Goal: Task Accomplishment & Management: Manage account settings

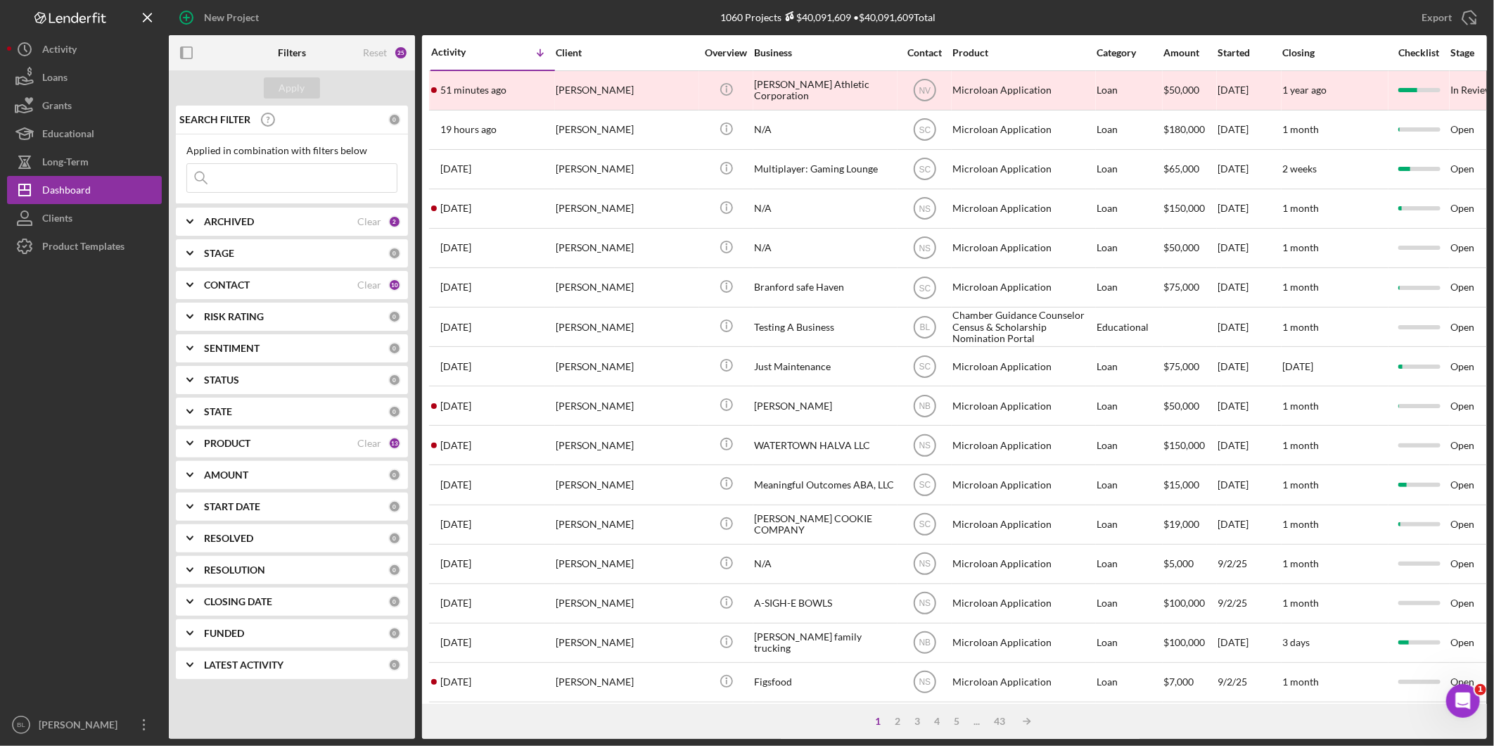
click at [310, 219] on div "ARCHIVED" at bounding box center [280, 221] width 153 height 11
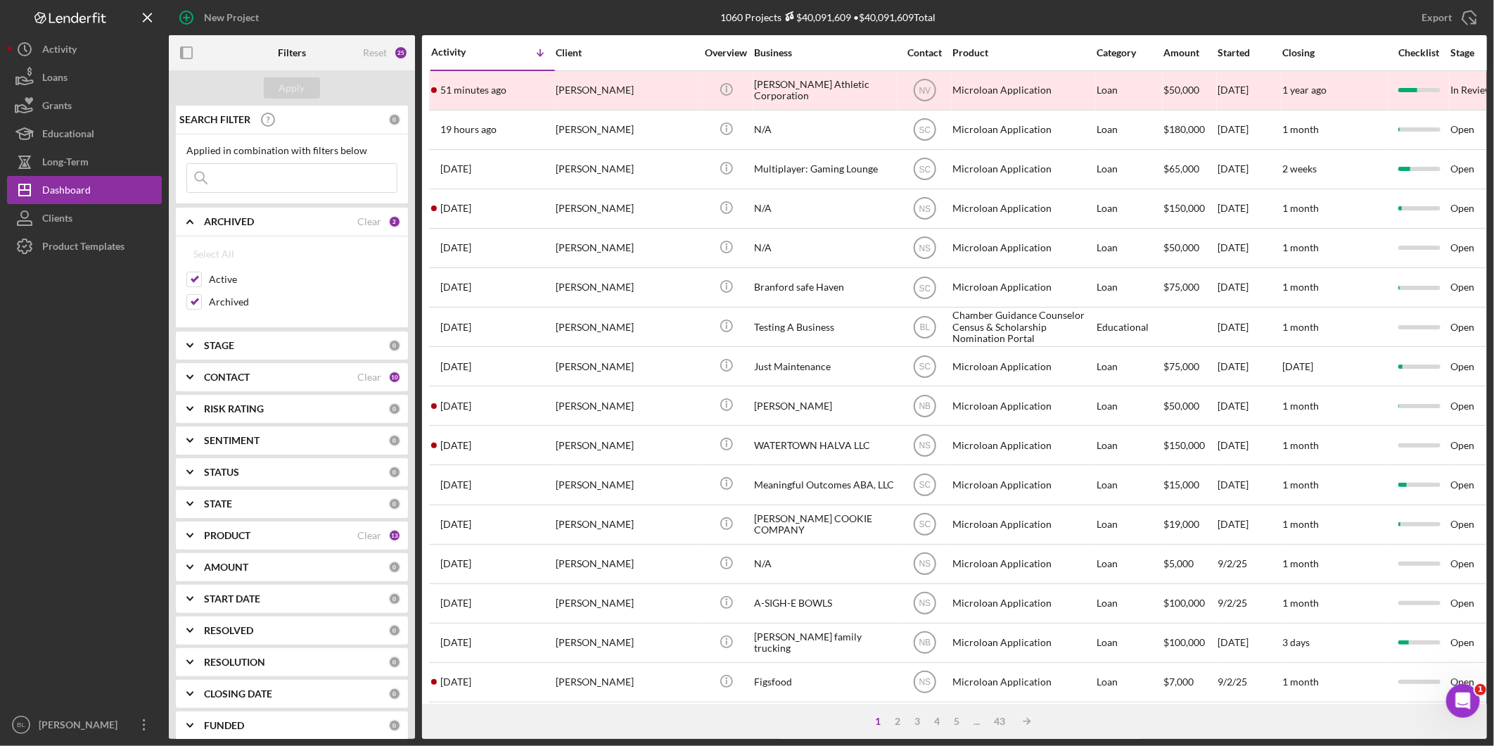
click at [310, 217] on div "ARCHIVED" at bounding box center [280, 221] width 153 height 11
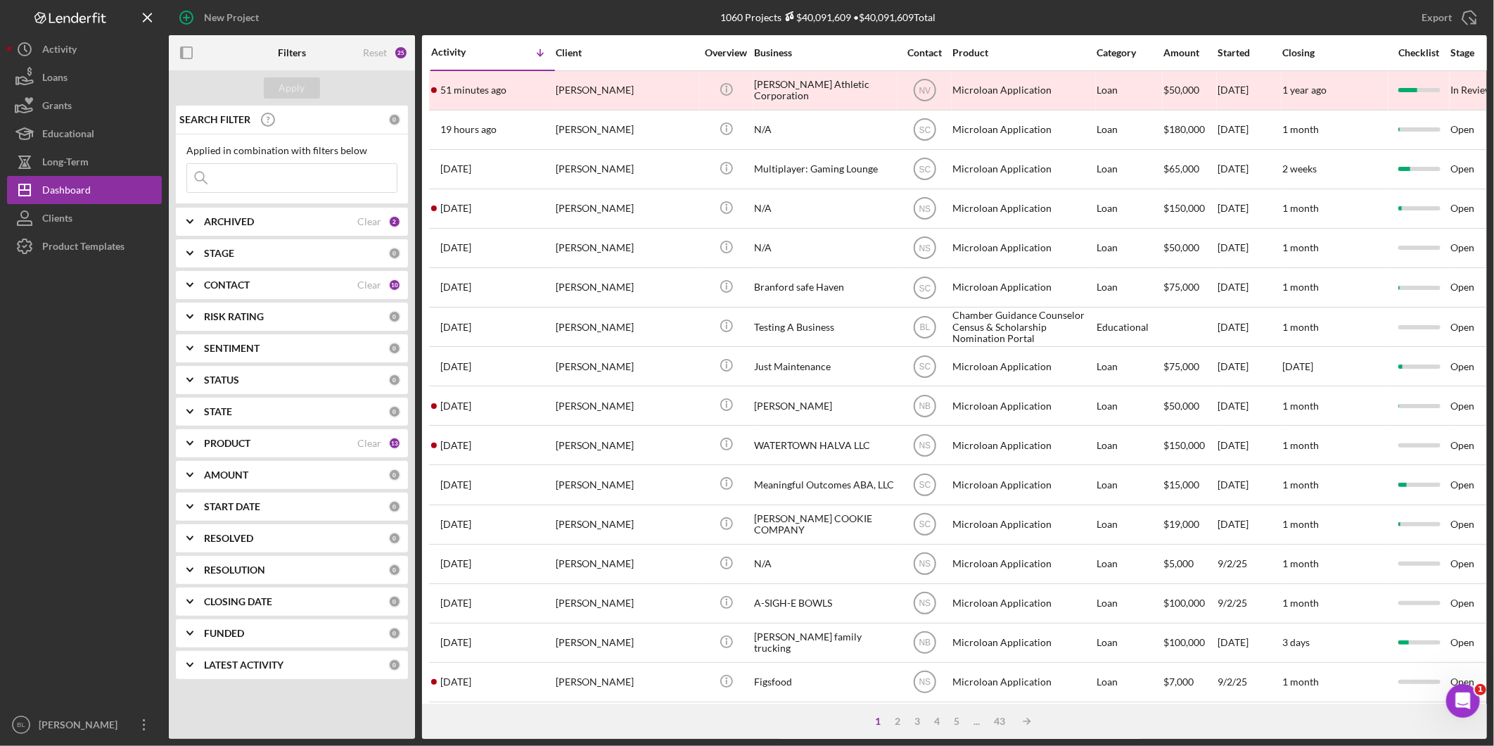
click at [317, 255] on div "STAGE" at bounding box center [296, 253] width 184 height 11
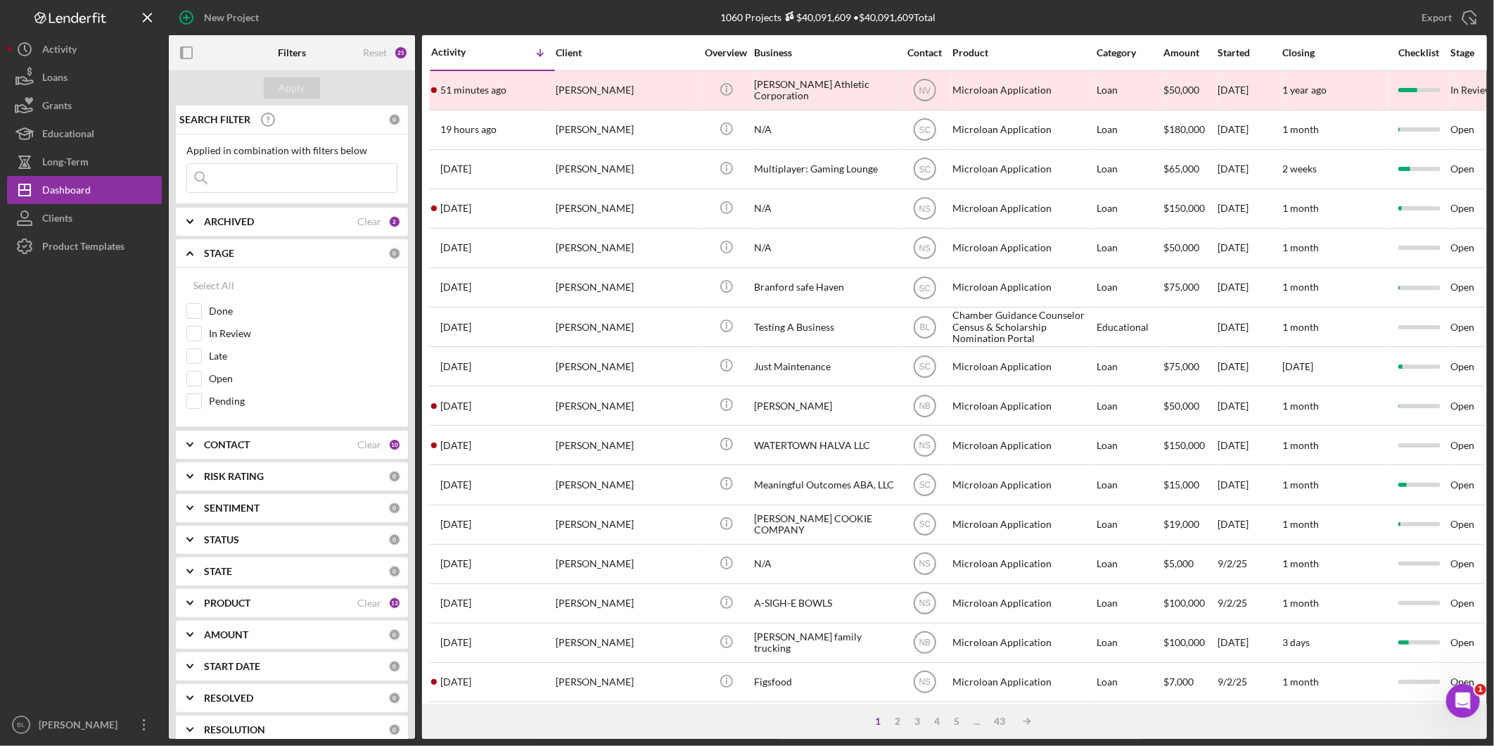
click at [317, 255] on div "STAGE" at bounding box center [296, 253] width 184 height 11
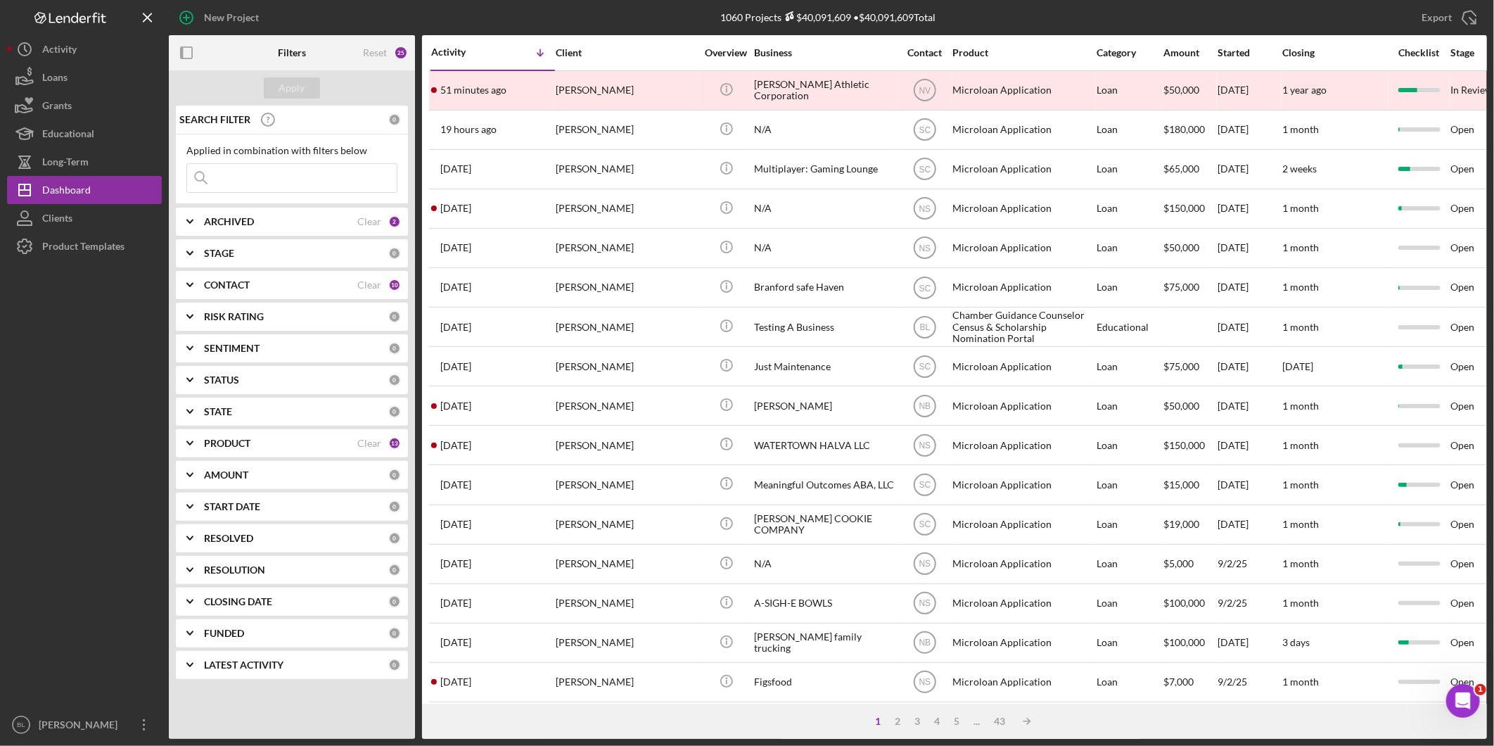
click at [314, 276] on div "CONTACT Clear 10" at bounding box center [302, 285] width 197 height 28
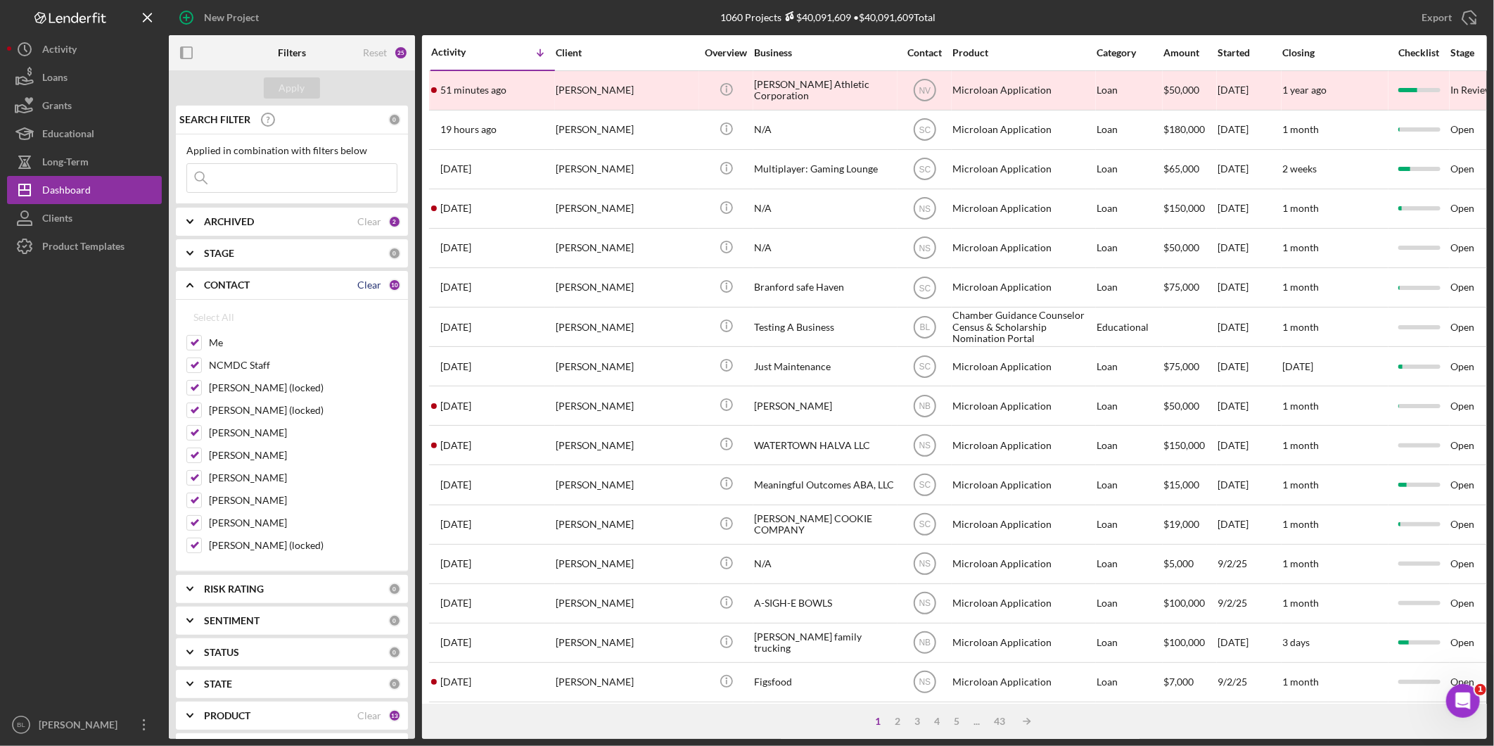
click at [367, 286] on div "Clear" at bounding box center [369, 284] width 24 height 11
checkbox input "false"
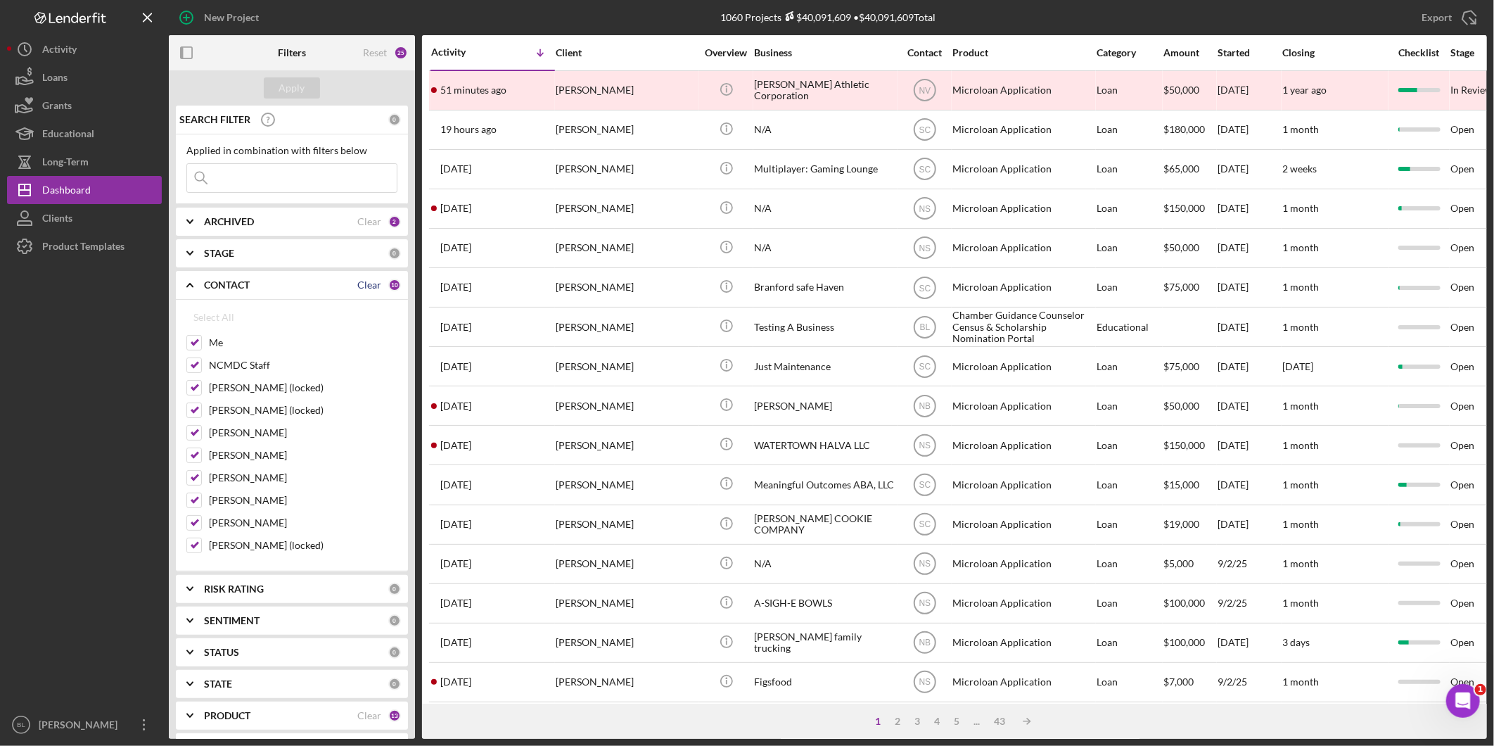
checkbox input "false"
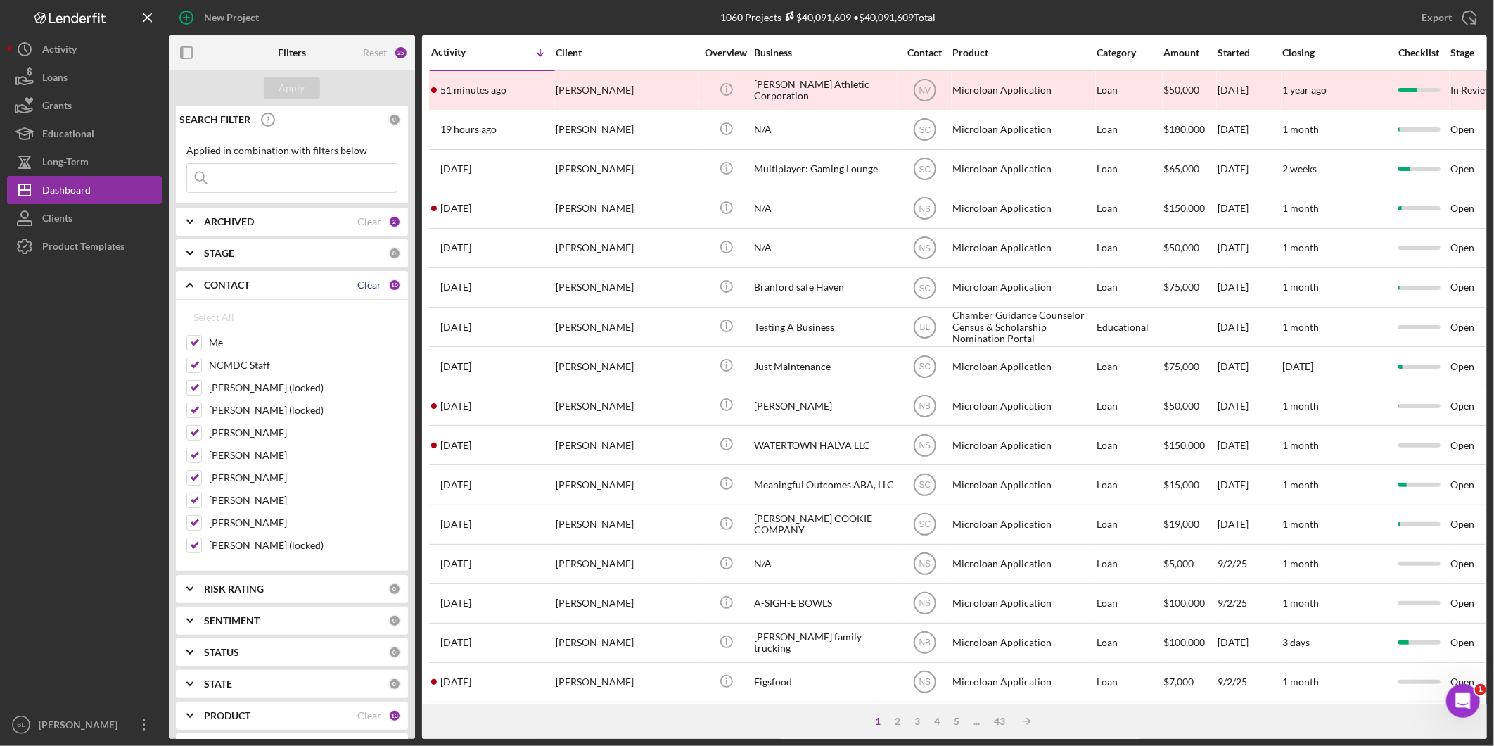
checkbox input "false"
drag, startPoint x: 197, startPoint y: 340, endPoint x: 193, endPoint y: 347, distance: 8.2
click at [196, 340] on input "Me" at bounding box center [194, 343] width 14 height 14
checkbox input "true"
drag, startPoint x: 191, startPoint y: 367, endPoint x: 237, endPoint y: 314, distance: 69.3
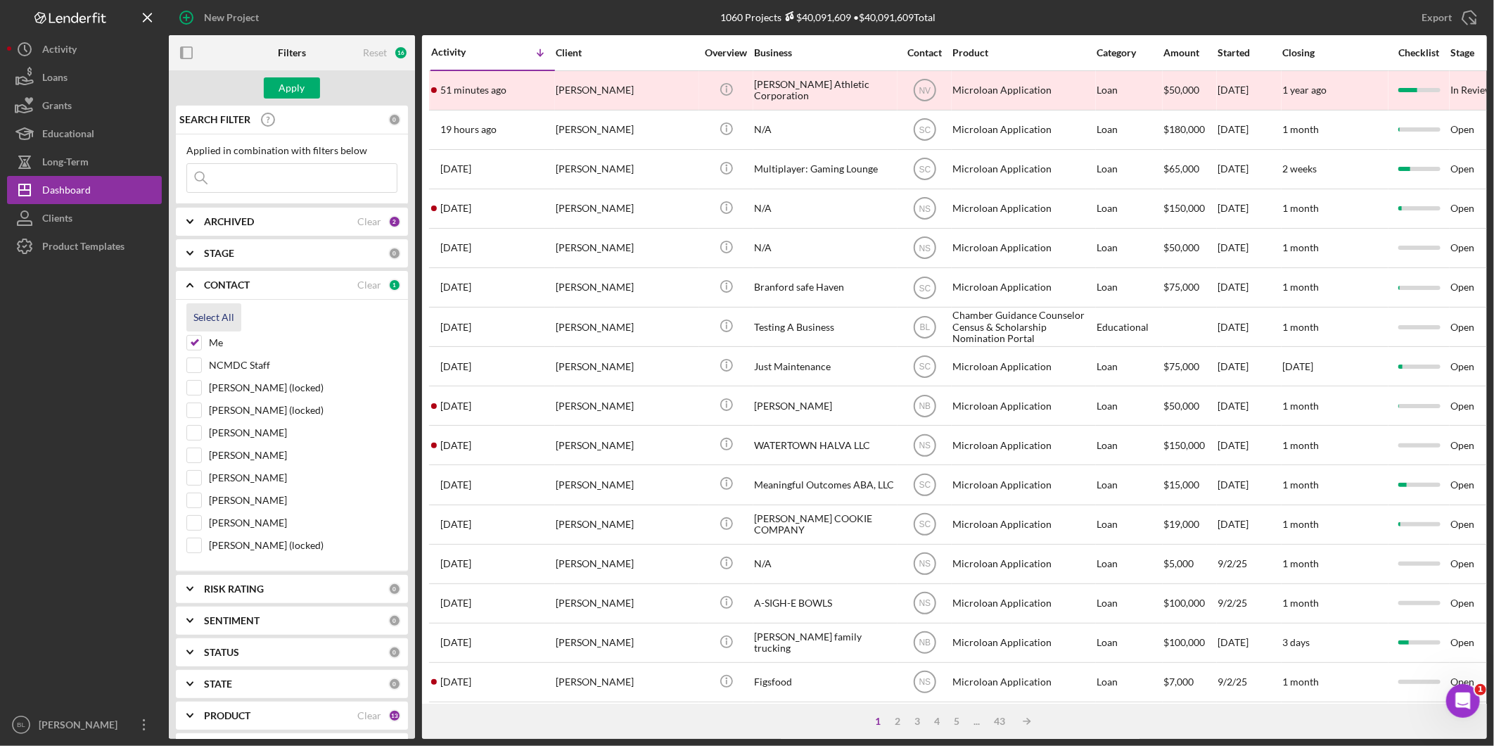
click at [191, 367] on input "NCMDC Staff" at bounding box center [194, 365] width 14 height 14
checkbox input "true"
click at [375, 224] on div "Clear" at bounding box center [369, 221] width 24 height 11
click at [297, 87] on div "Apply" at bounding box center [292, 87] width 26 height 21
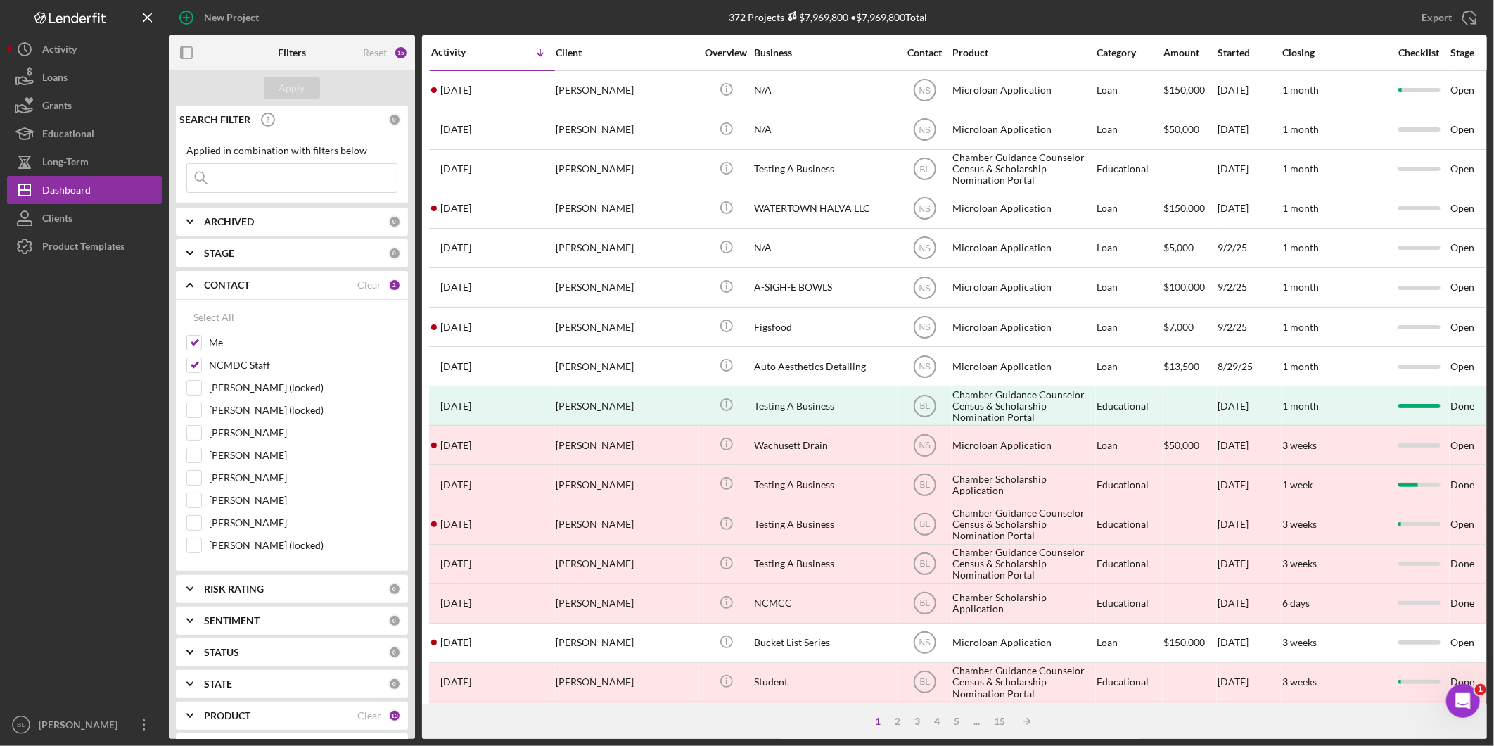
click at [236, 223] on b "ARCHIVED" at bounding box center [229, 221] width 50 height 11
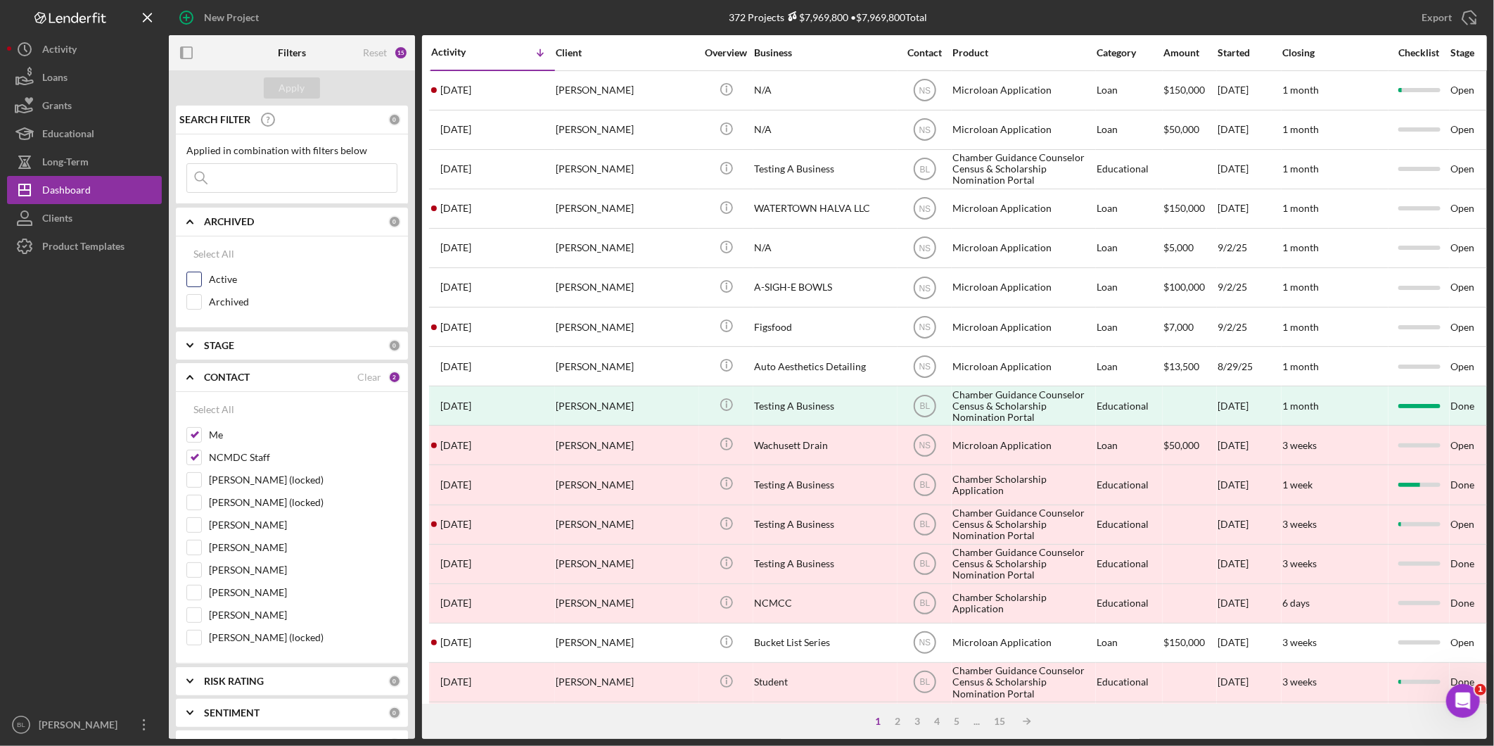
click at [206, 278] on div "Active" at bounding box center [291, 283] width 211 height 23
click at [197, 280] on input "Active" at bounding box center [194, 279] width 14 height 14
checkbox input "true"
click at [310, 92] on button "Apply" at bounding box center [292, 87] width 56 height 21
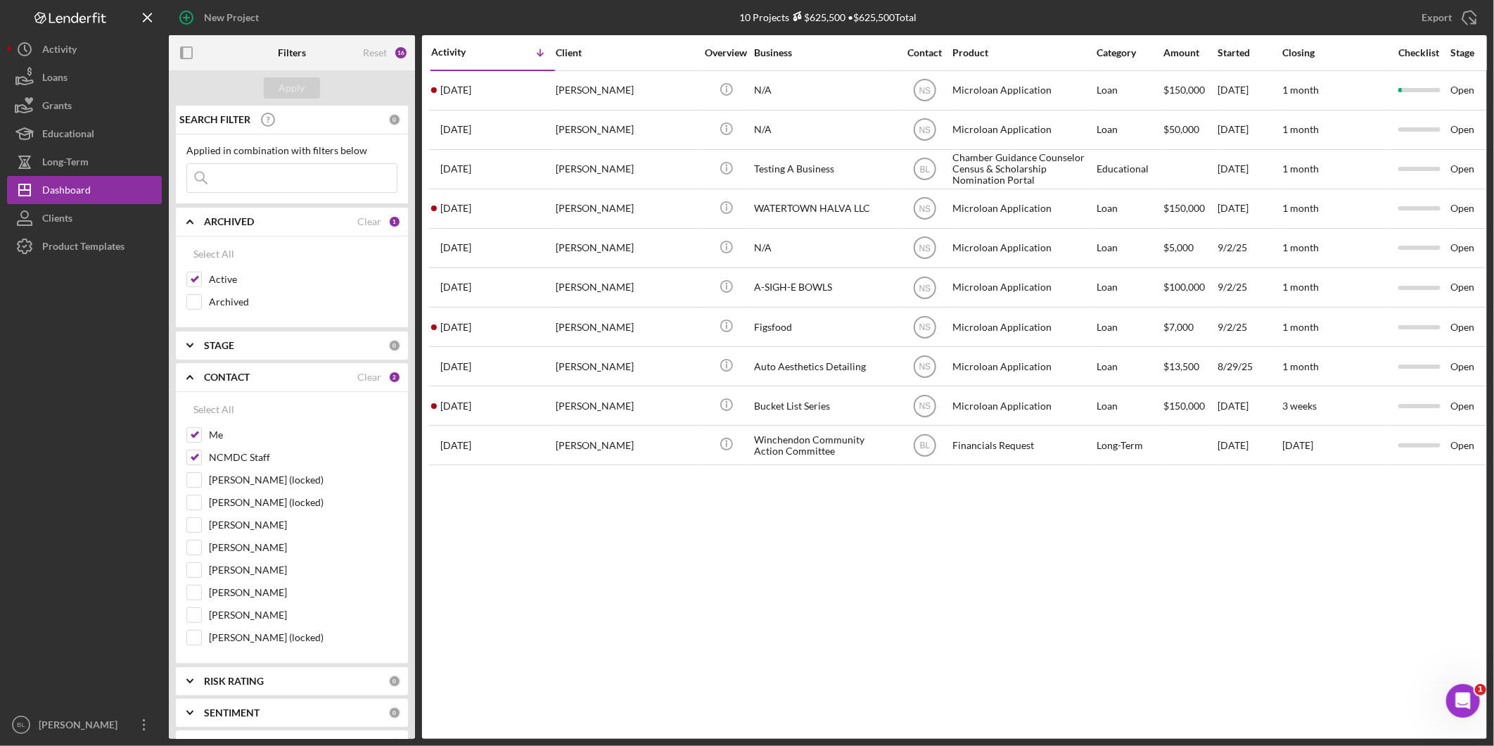
click at [1000, 536] on div "Activity Icon/Table Sort Arrow Client Overview Business Contact Product Categor…" at bounding box center [954, 386] width 1065 height 703
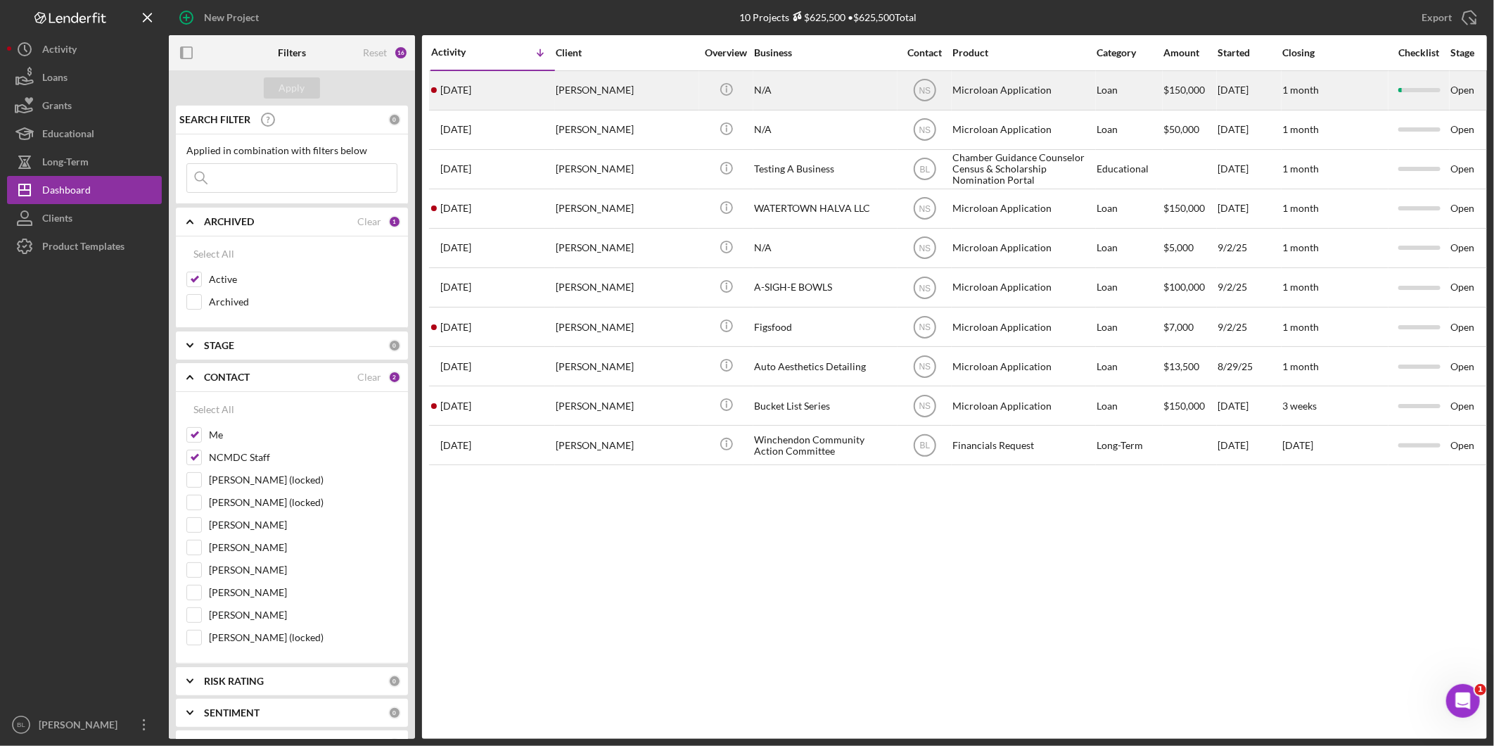
click at [582, 90] on div "[PERSON_NAME]" at bounding box center [626, 90] width 141 height 37
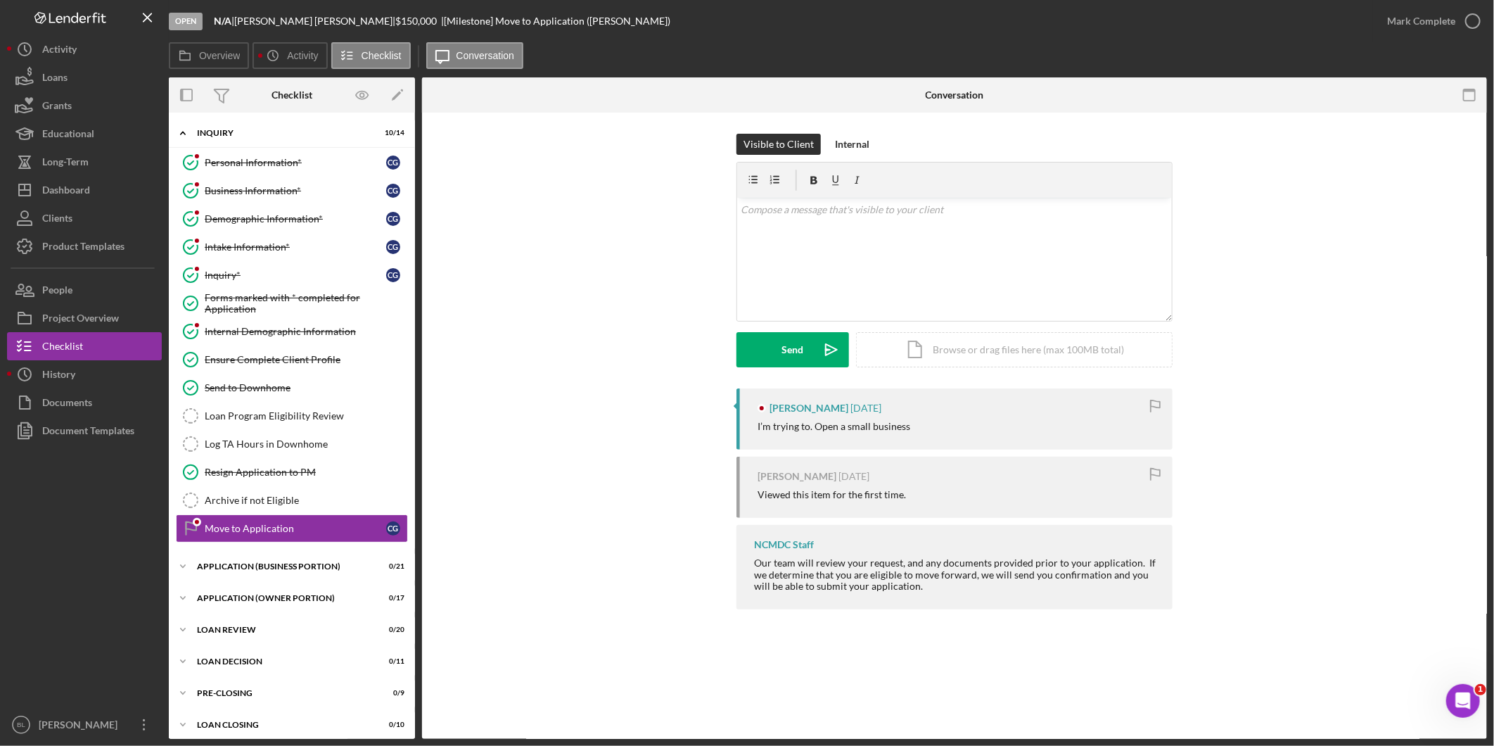
scroll to position [10, 0]
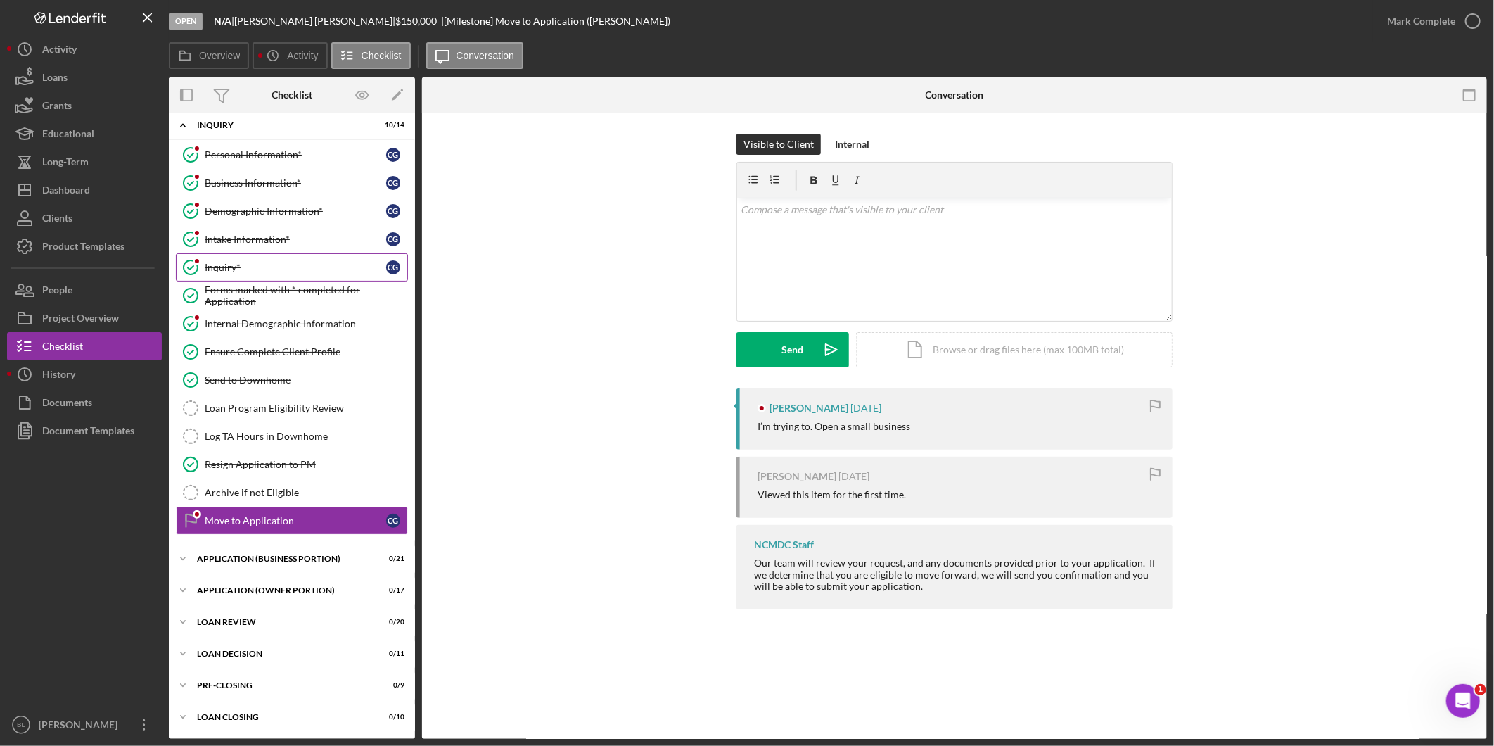
click at [245, 266] on div "Inquiry*" at bounding box center [295, 267] width 181 height 11
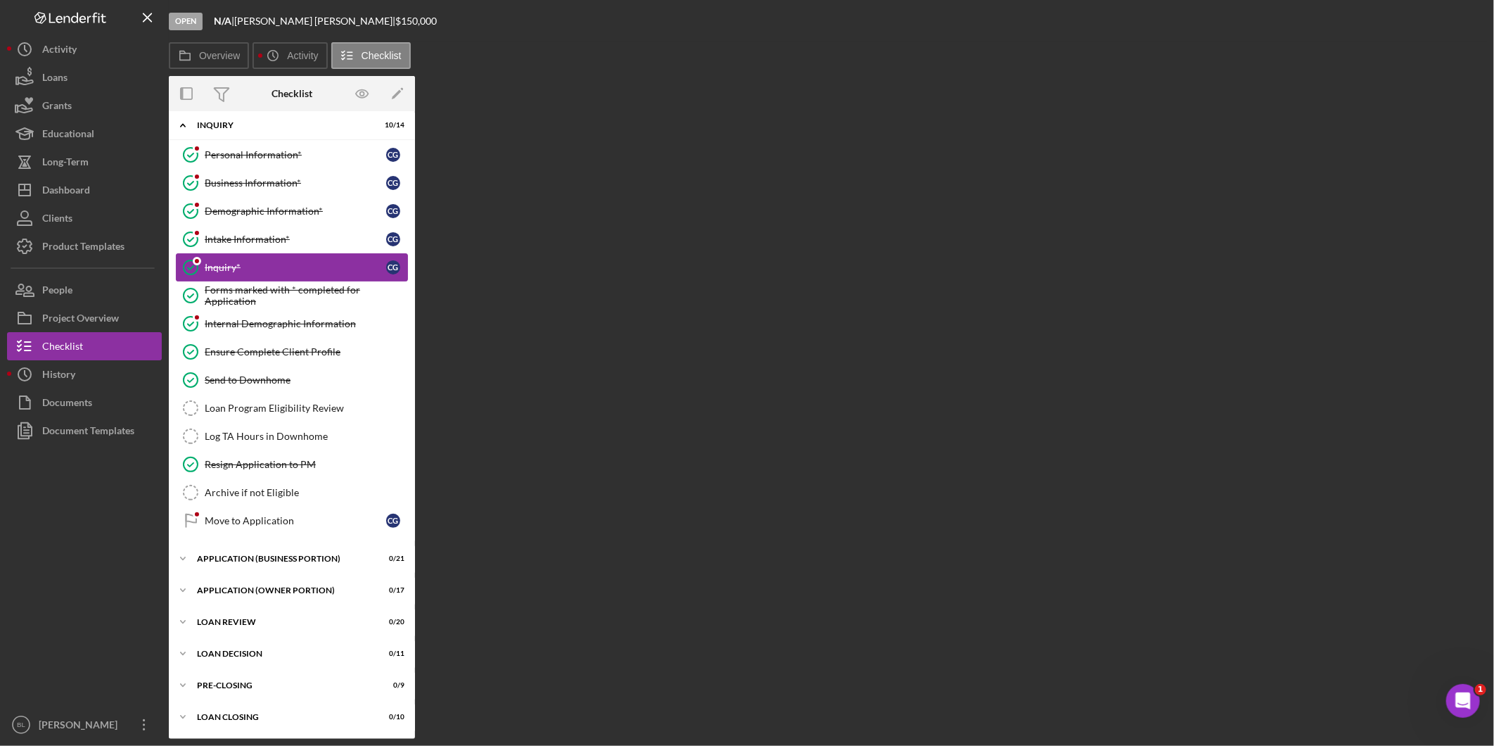
scroll to position [8, 0]
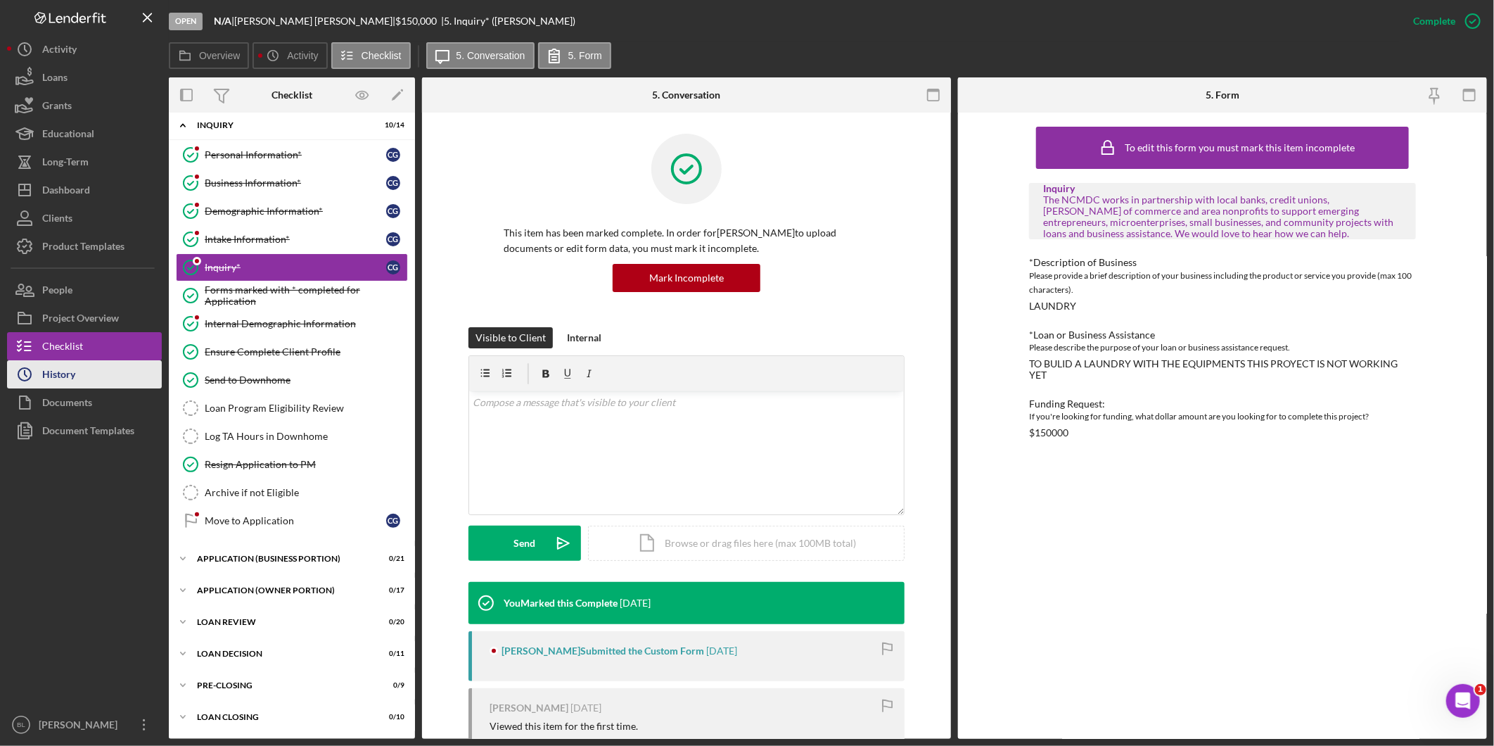
drag, startPoint x: 125, startPoint y: 374, endPoint x: 134, endPoint y: 369, distance: 10.7
click at [125, 374] on button "Icon/History History" at bounding box center [84, 374] width 155 height 28
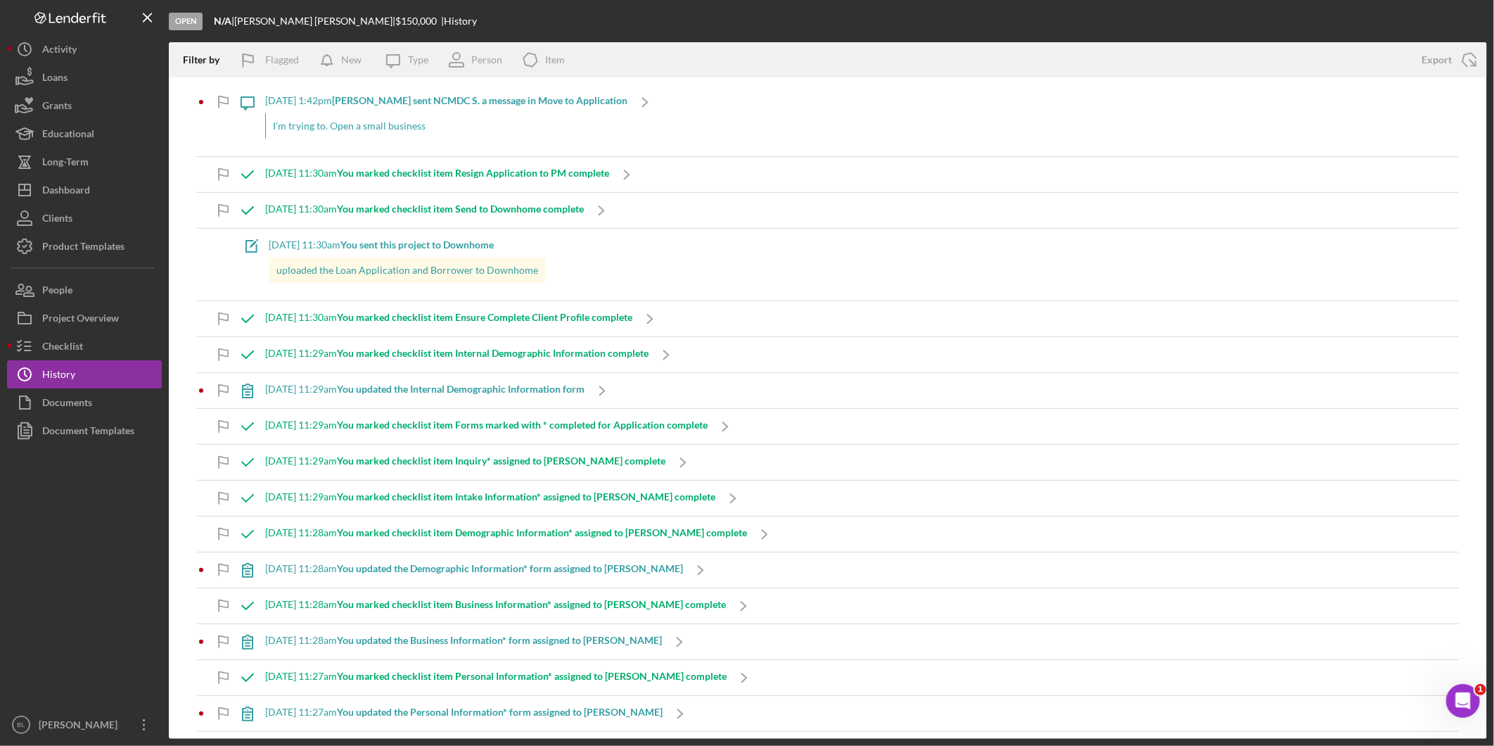
click at [426, 94] on b "[PERSON_NAME] sent NCMDC S. a message in Move to Application" at bounding box center [479, 100] width 295 height 12
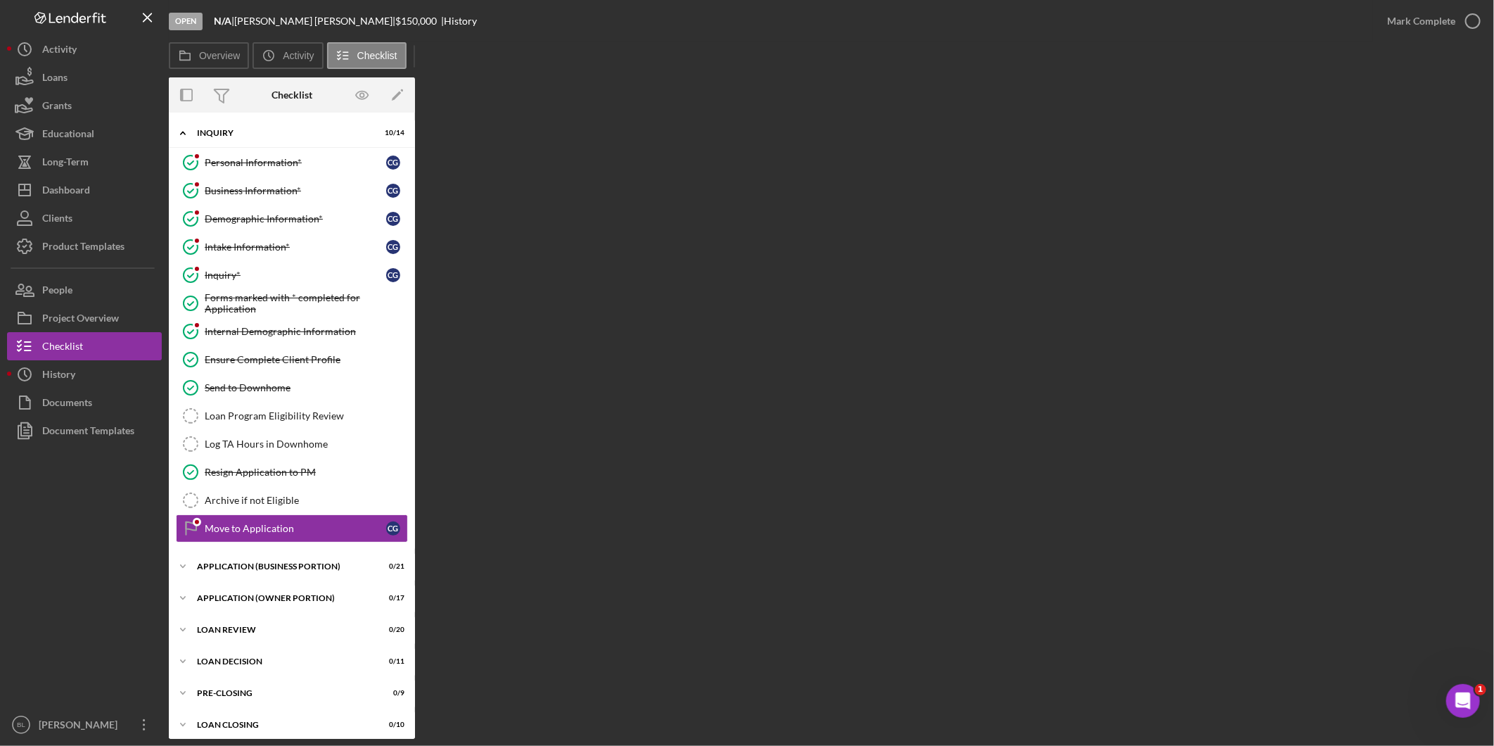
scroll to position [10, 0]
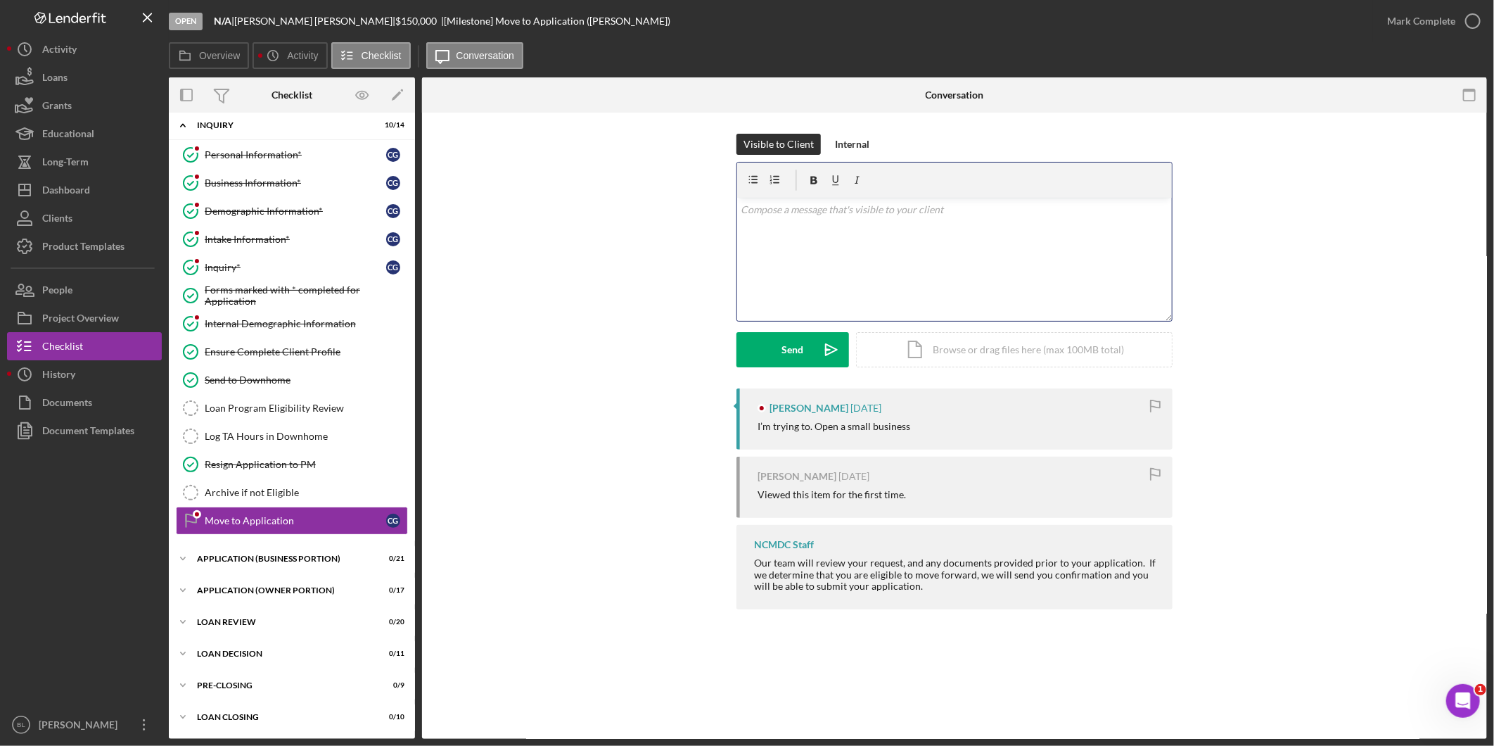
click at [941, 265] on div "v Color teal Color pink Remove color Add row above Add row below Add column bef…" at bounding box center [954, 259] width 435 height 123
click at [580, 304] on div "Visible to Client Internal v Color teal Color pink Remove color Add row above A…" at bounding box center [954, 260] width 1023 height 253
drag, startPoint x: 592, startPoint y: 302, endPoint x: 598, endPoint y: 294, distance: 10.1
click at [595, 300] on div "Visible to Client Internal v Color teal Color pink Remove color Add row above A…" at bounding box center [954, 260] width 1023 height 253
click at [493, 208] on div "Visible to Client Internal v Color teal Color pink Remove color Add row above A…" at bounding box center [954, 260] width 1023 height 253
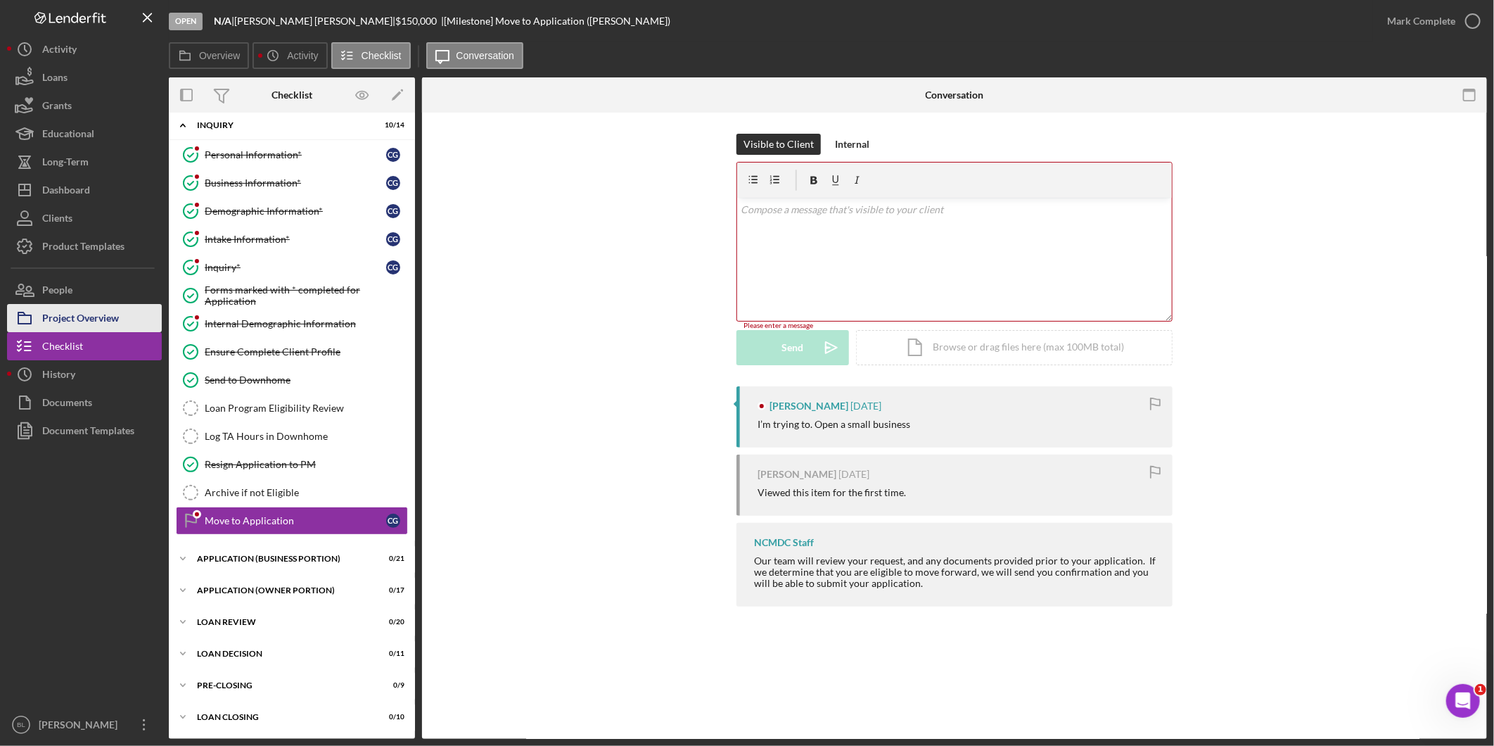
click at [108, 317] on div "Project Overview" at bounding box center [80, 320] width 77 height 32
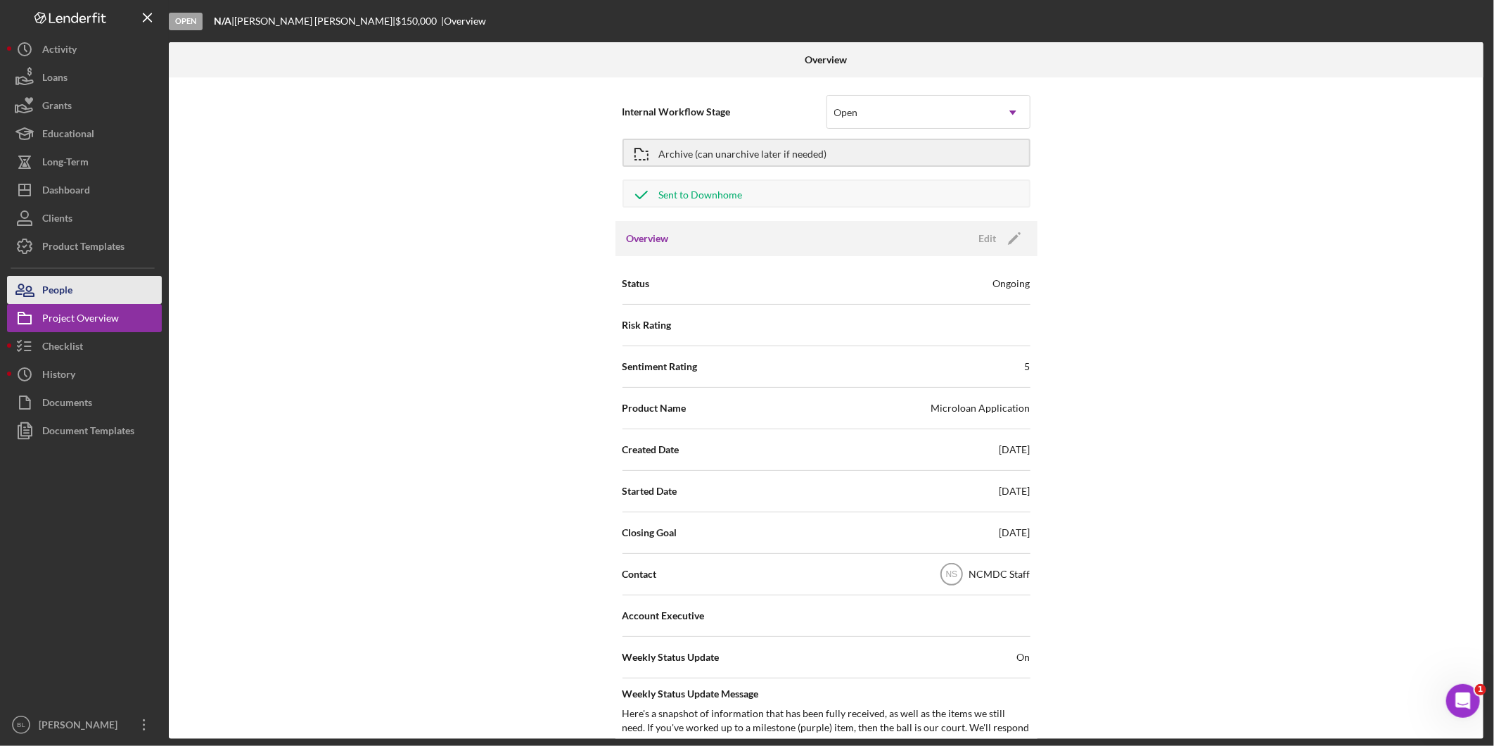
click at [57, 284] on div "People" at bounding box center [57, 292] width 30 height 32
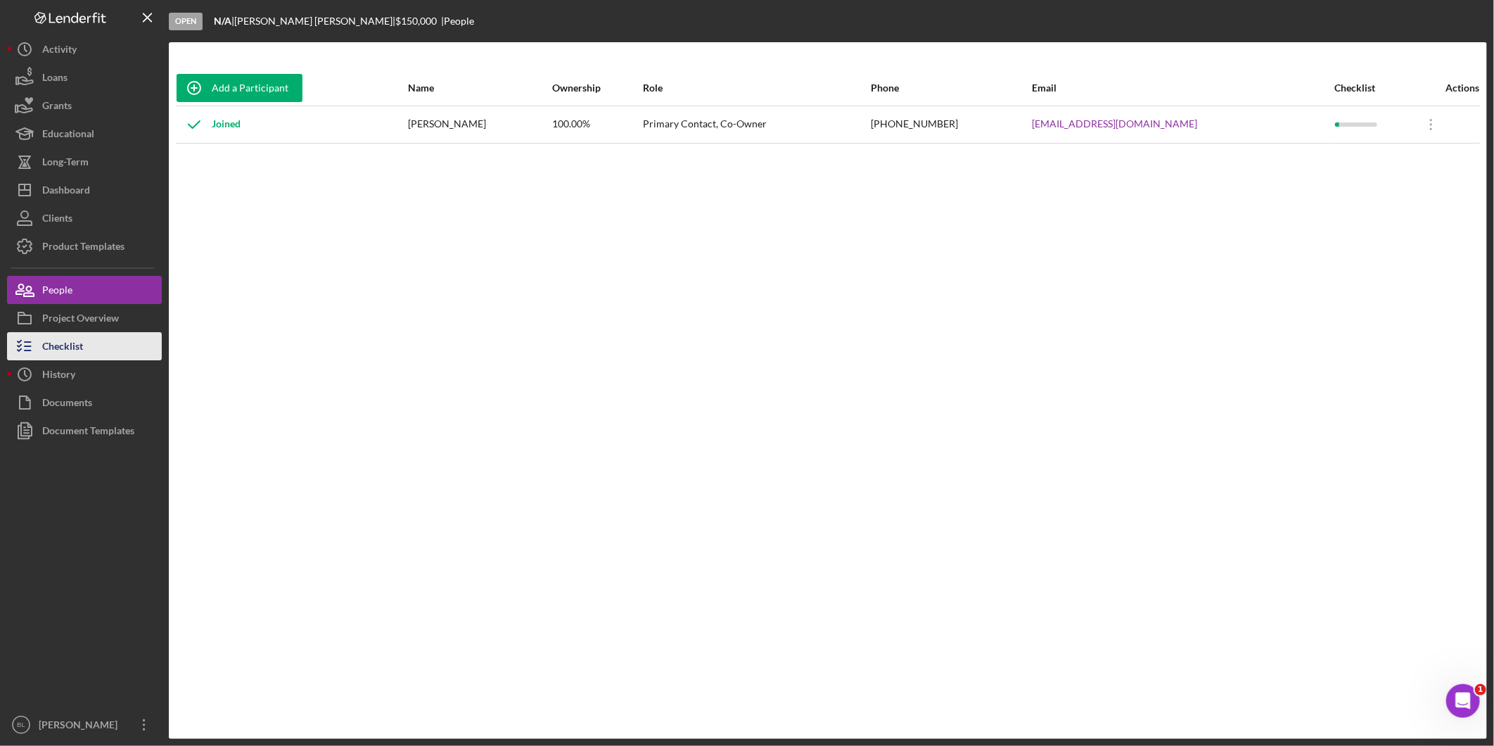
click at [95, 353] on button "Checklist" at bounding box center [84, 346] width 155 height 28
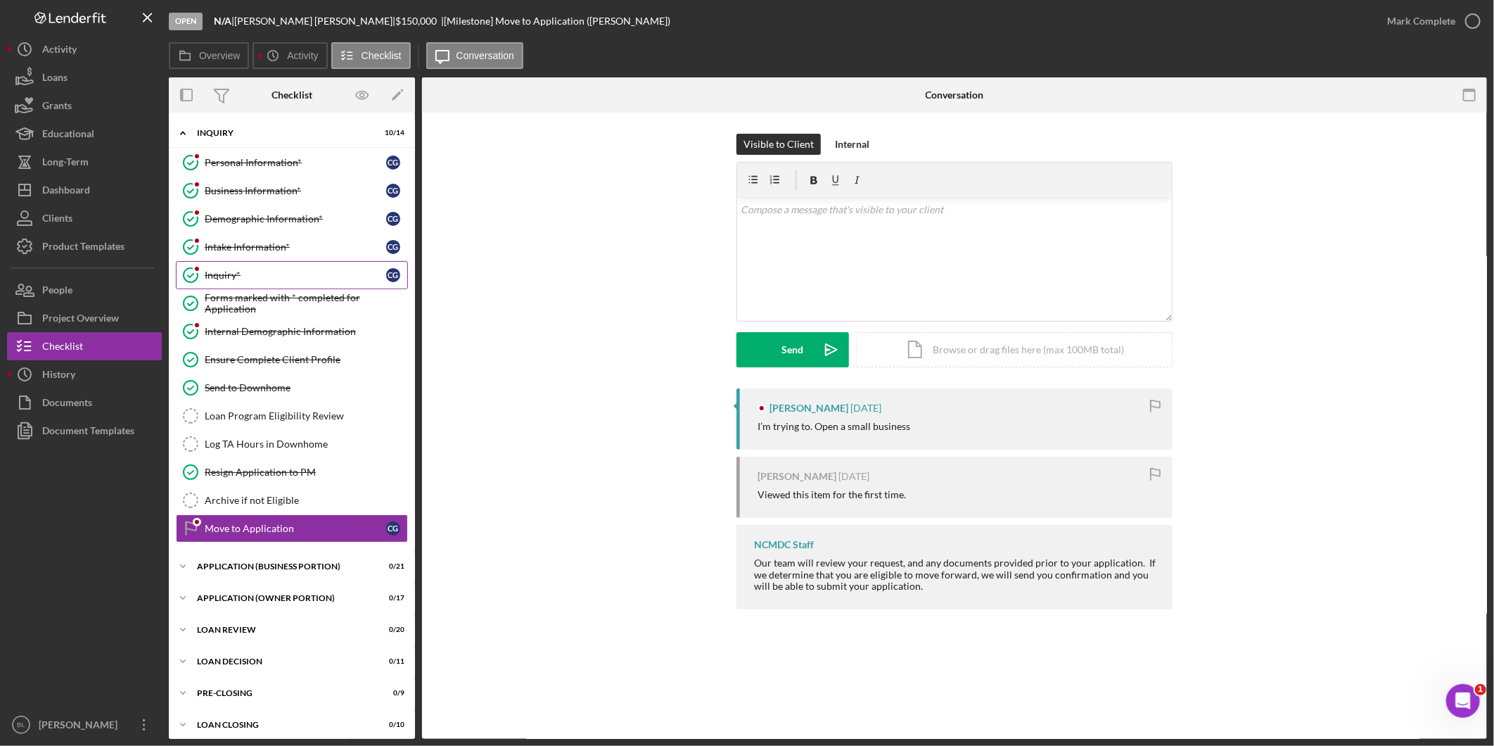
scroll to position [8, 0]
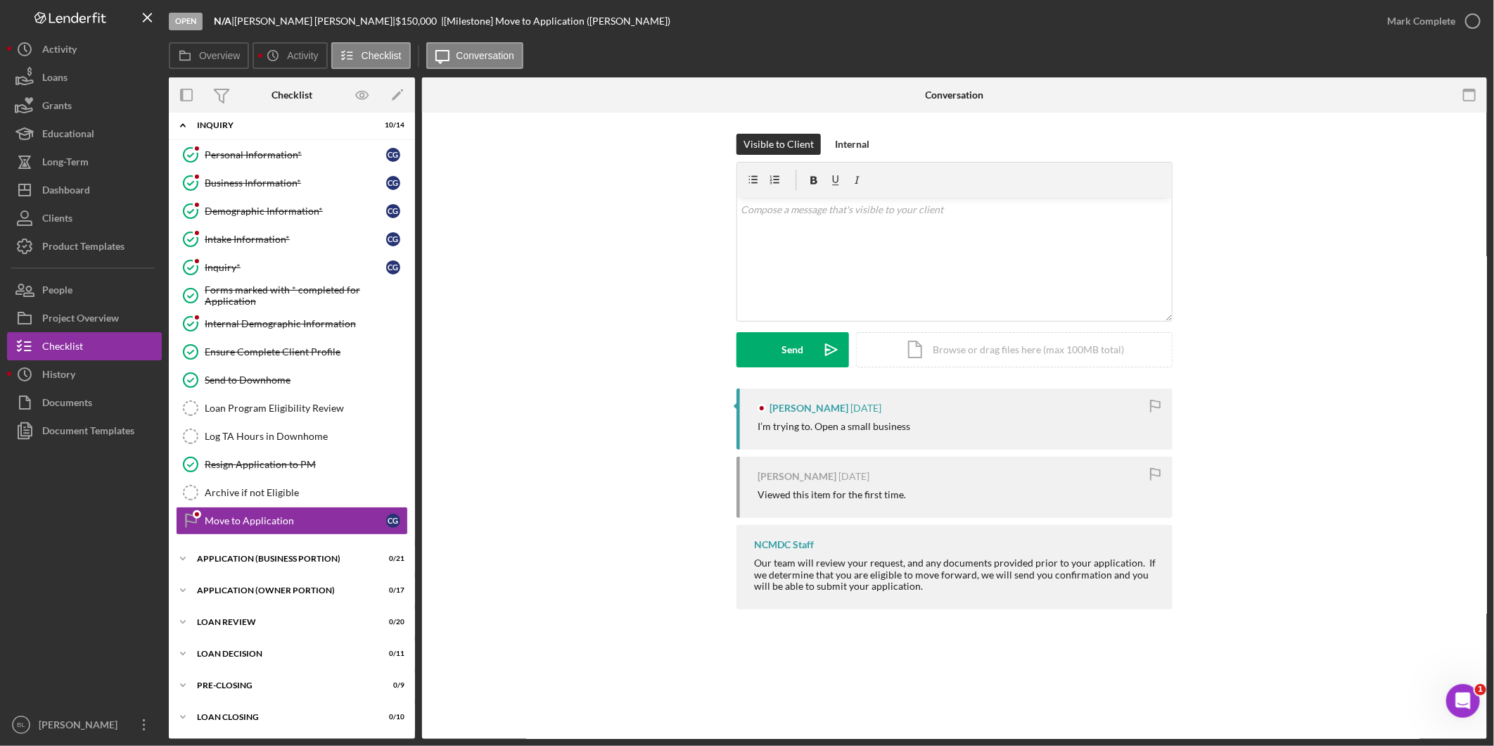
click at [603, 326] on div "Visible to Client Internal v Color teal Color pink Remove color Add row above A…" at bounding box center [954, 261] width 1023 height 255
drag, startPoint x: 110, startPoint y: 310, endPoint x: 122, endPoint y: 301, distance: 15.1
click at [110, 310] on div "Project Overview" at bounding box center [80, 320] width 77 height 32
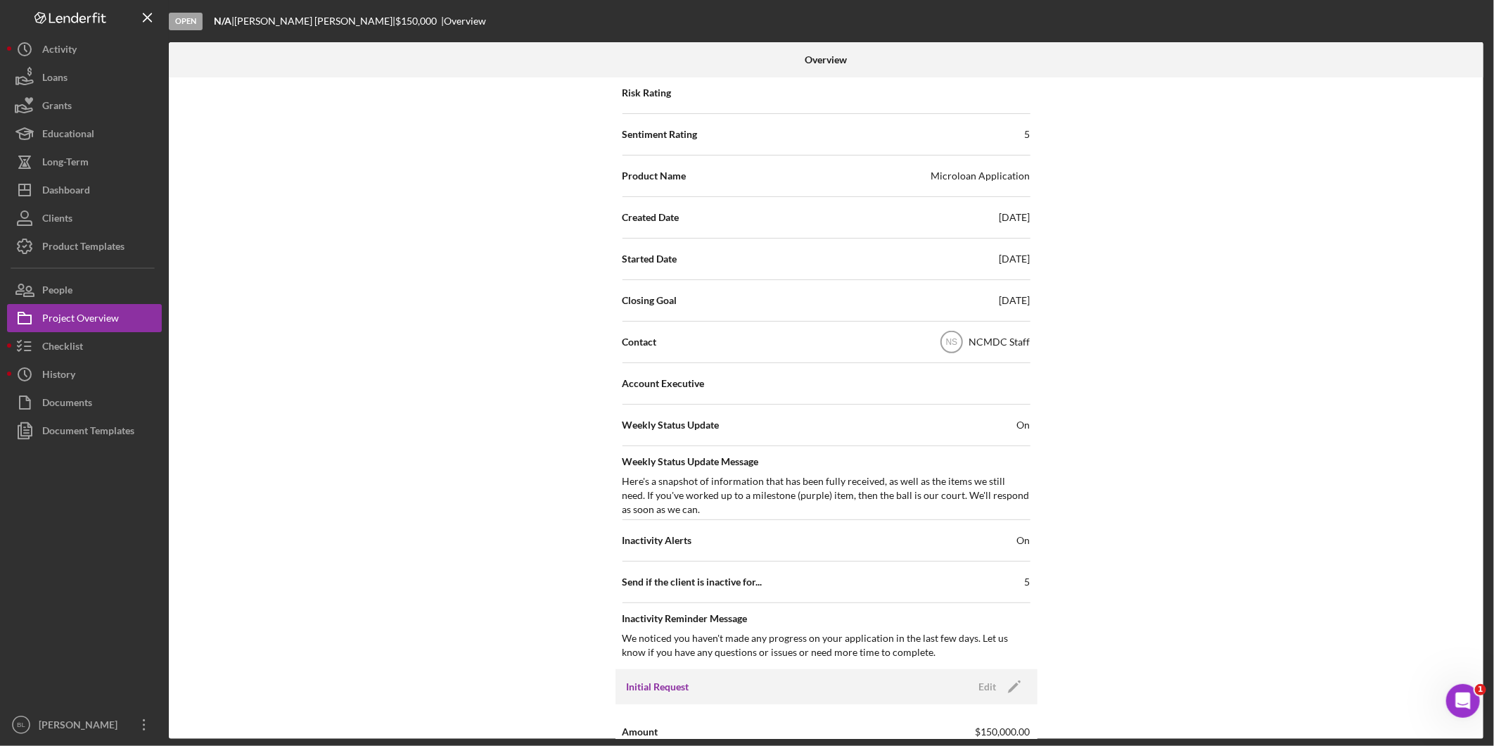
scroll to position [234, 0]
click at [964, 348] on icon "NS" at bounding box center [951, 339] width 35 height 35
click at [953, 339] on text "NS" at bounding box center [951, 341] width 12 height 10
click at [115, 190] on button "Icon/Dashboard Dashboard" at bounding box center [84, 190] width 155 height 28
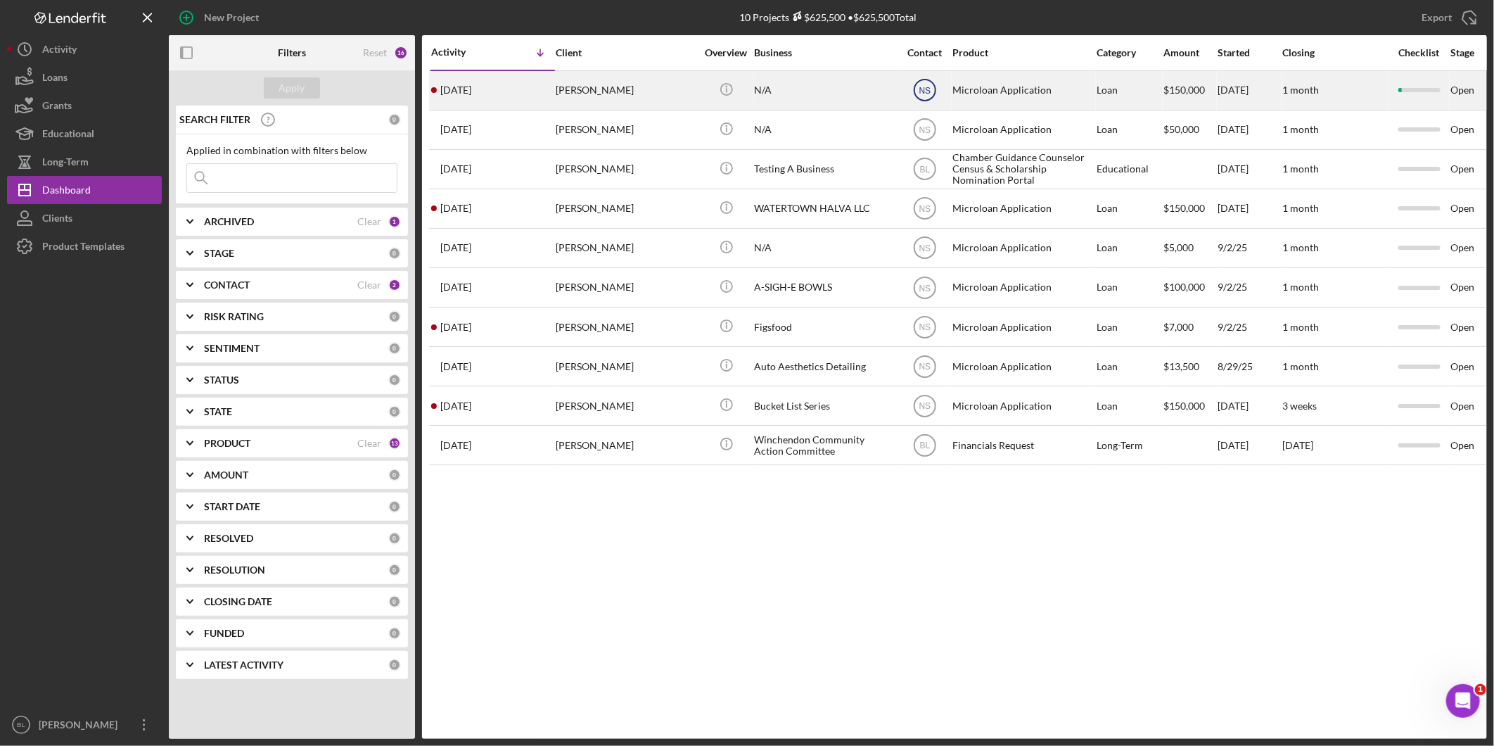
click at [929, 94] on text "NS" at bounding box center [925, 91] width 12 height 10
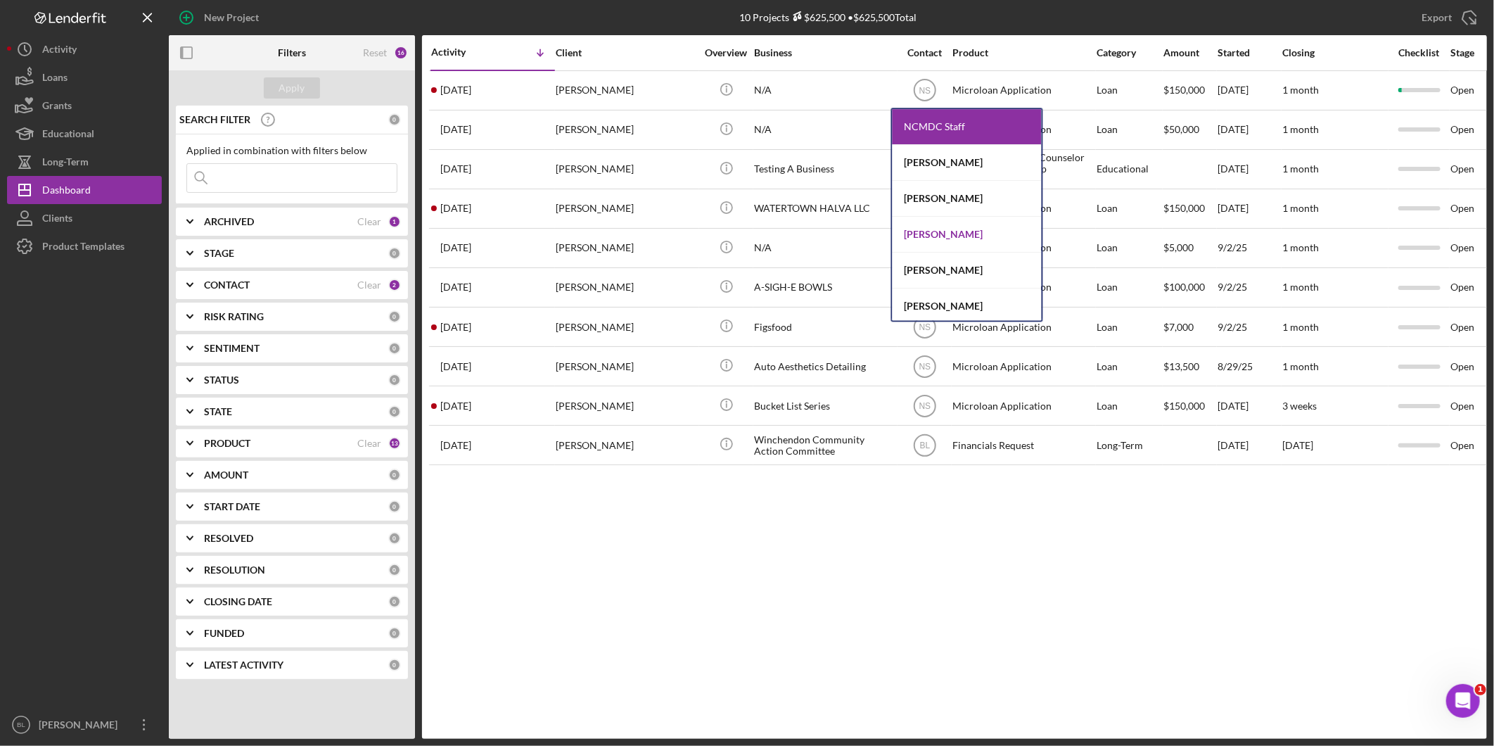
click at [927, 229] on div "[PERSON_NAME]" at bounding box center [967, 235] width 149 height 36
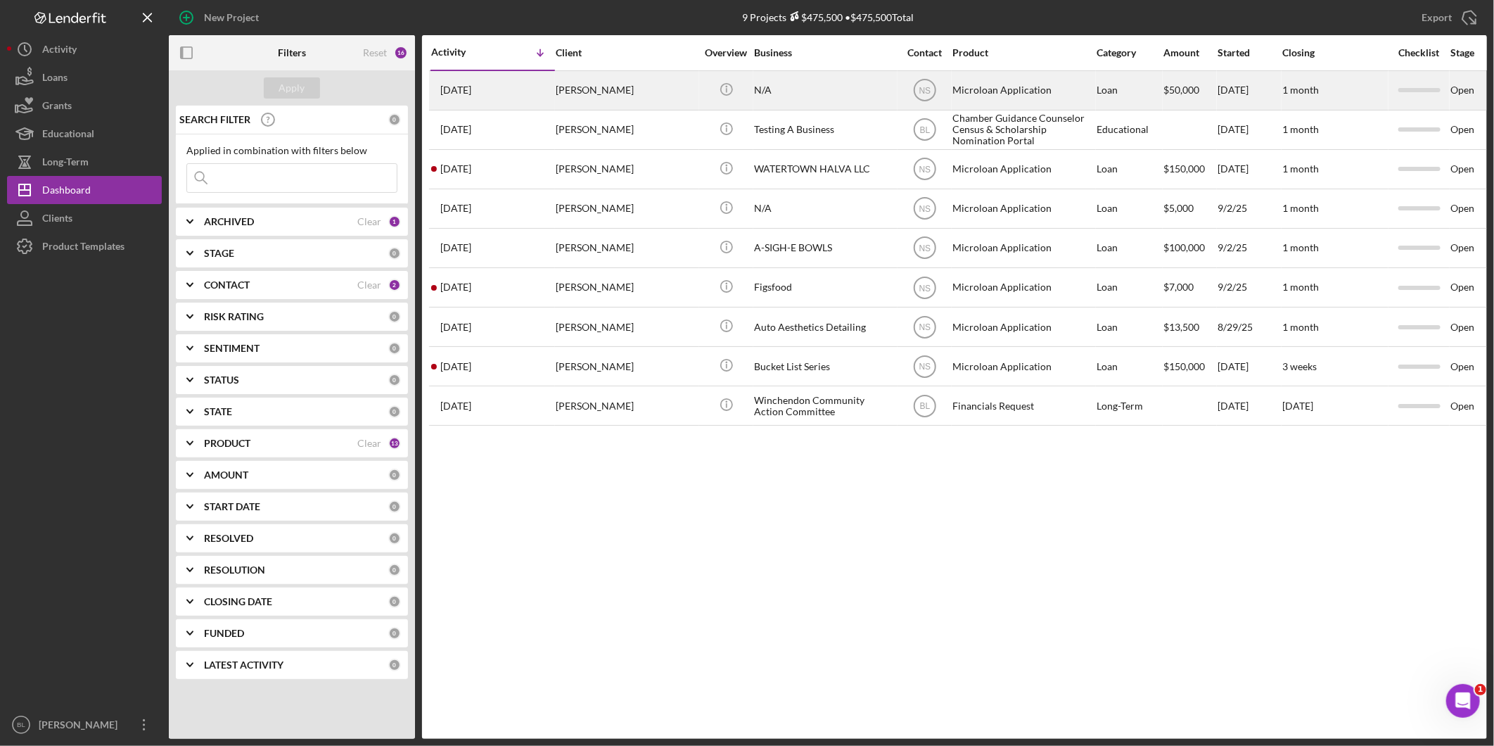
click at [790, 87] on div "N/A" at bounding box center [824, 90] width 141 height 37
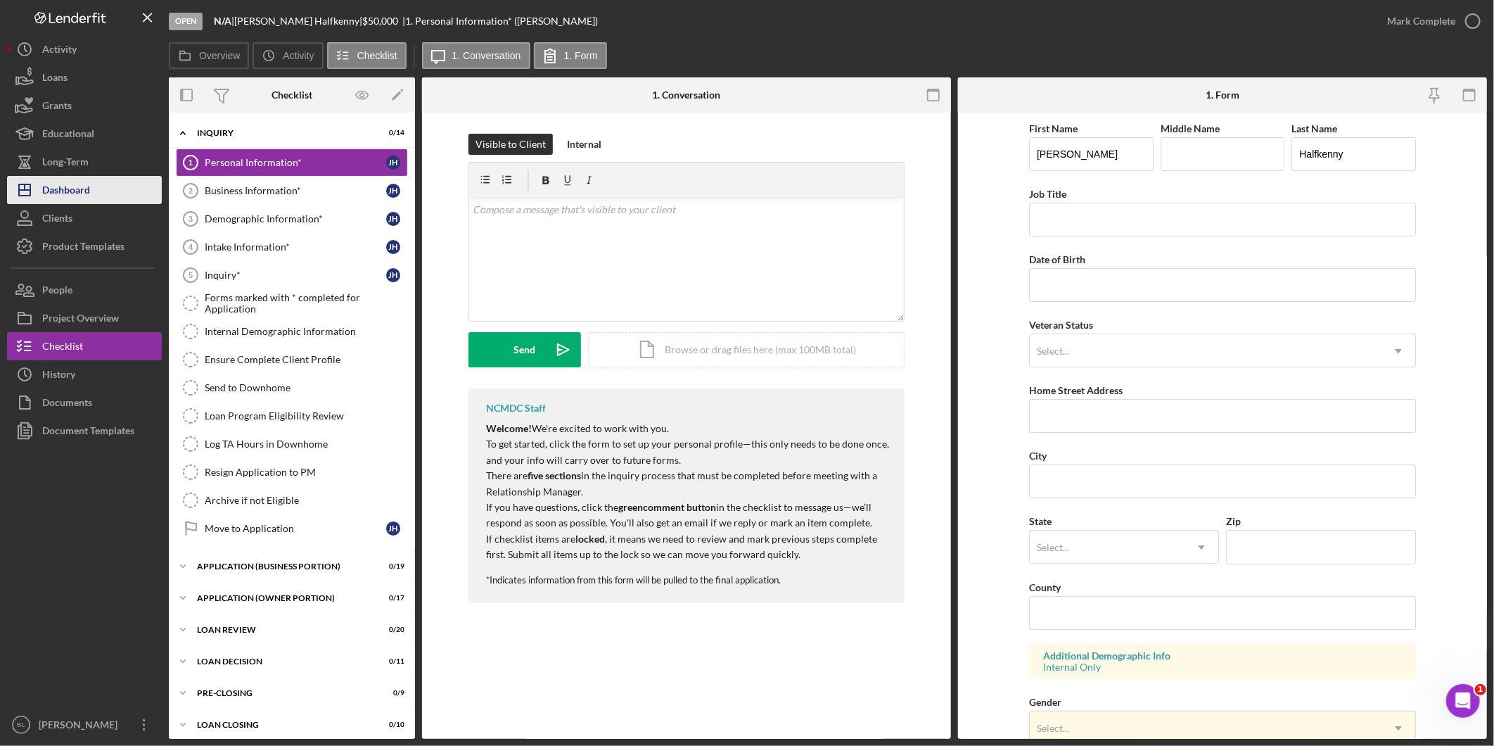
click at [89, 193] on div "Dashboard" at bounding box center [66, 192] width 48 height 32
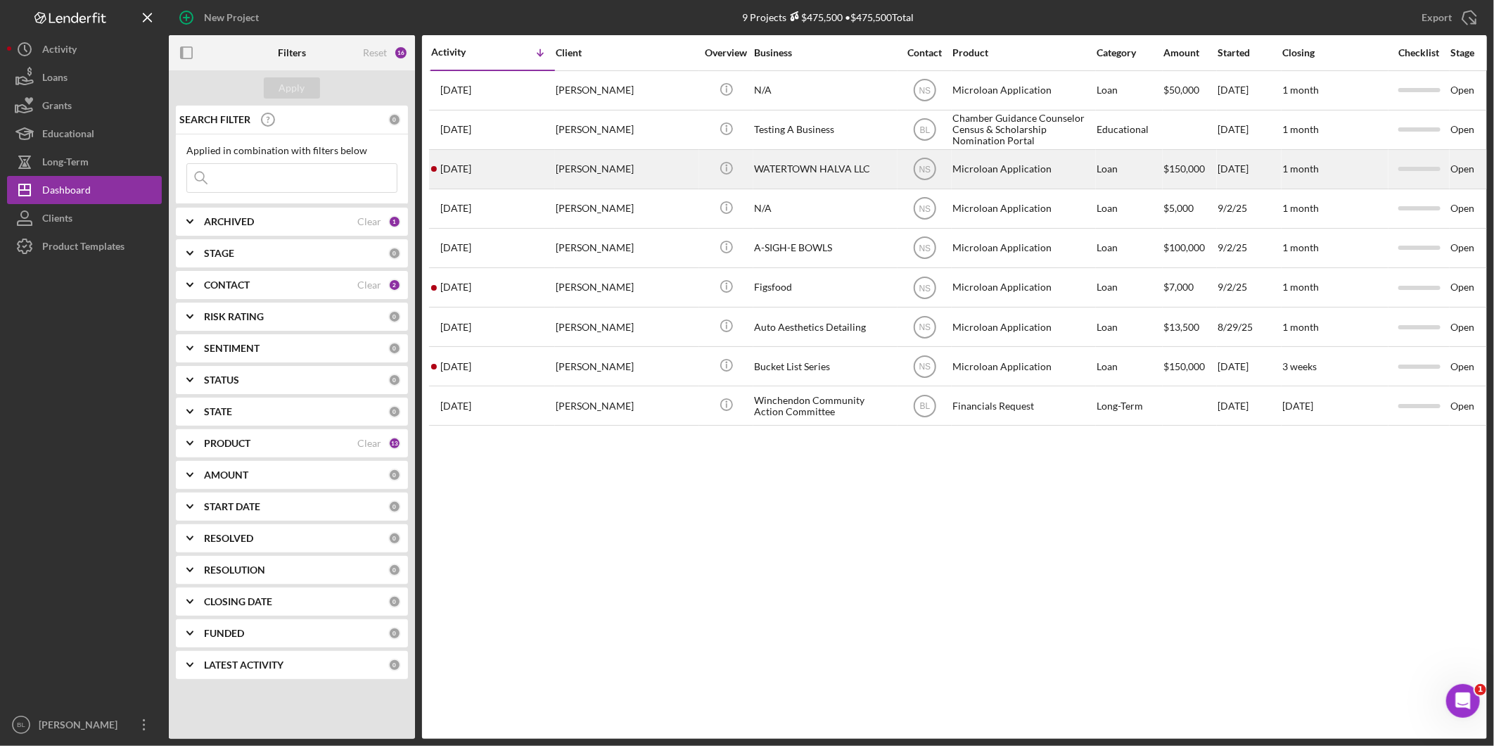
click at [760, 170] on div "WATERTOWN HALVA LLC" at bounding box center [824, 169] width 141 height 37
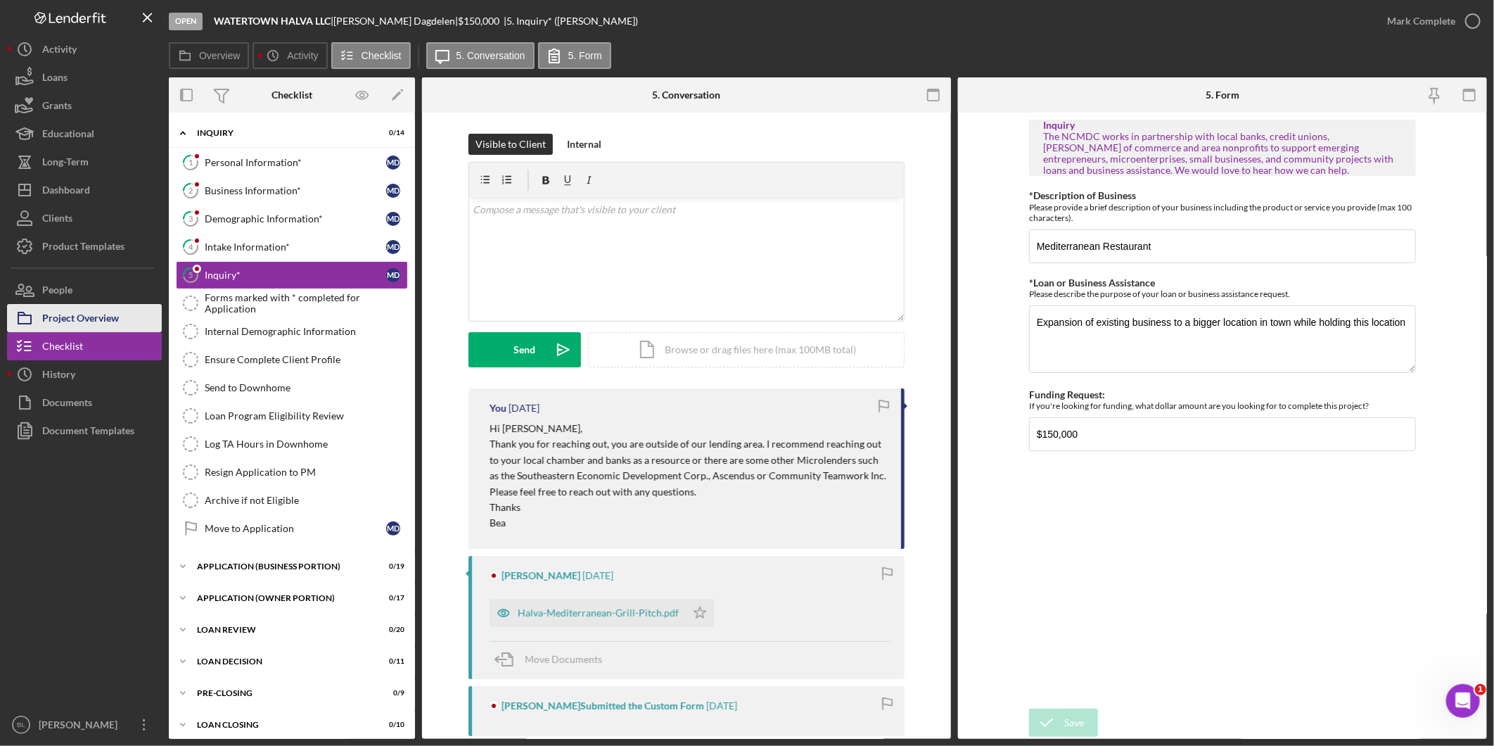
click at [85, 321] on div "Project Overview" at bounding box center [80, 320] width 77 height 32
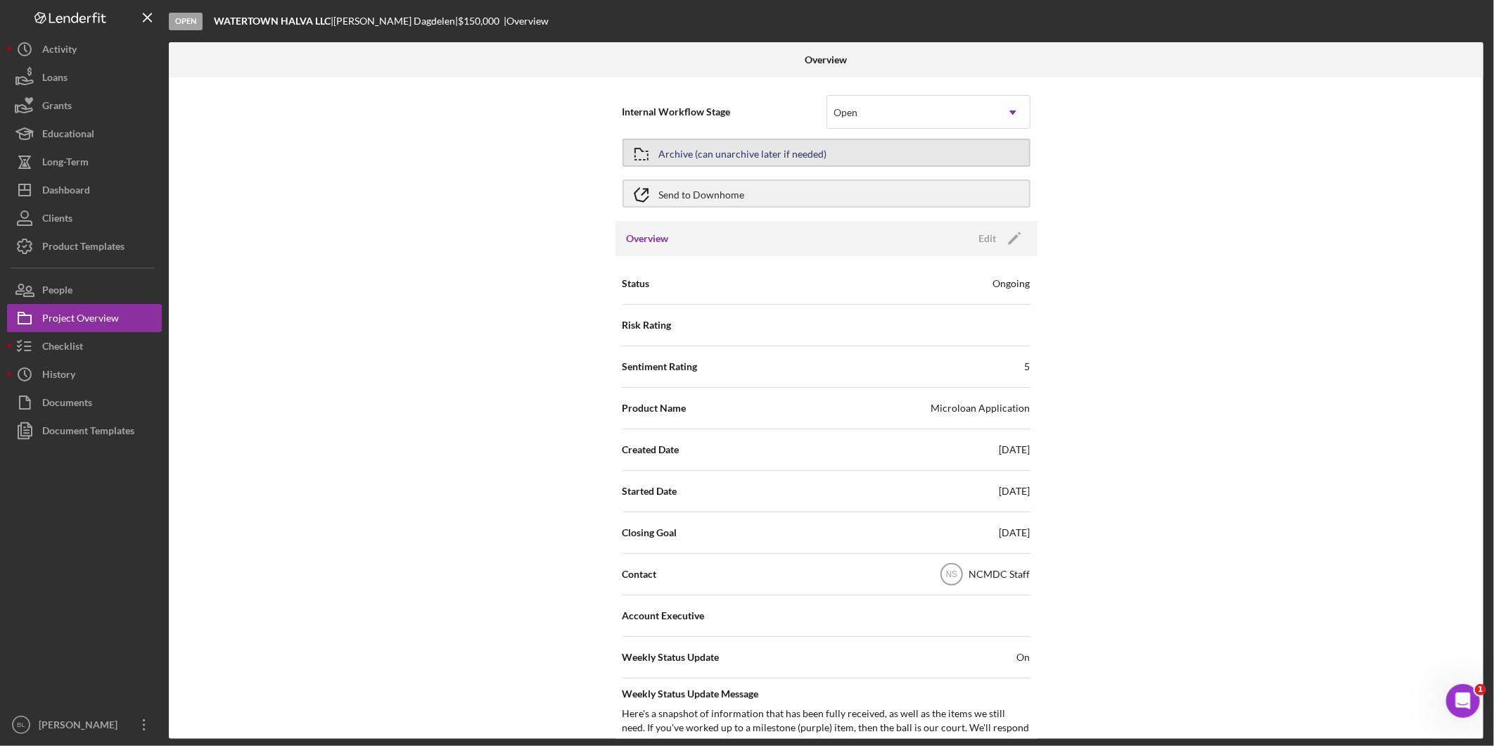
click at [818, 151] on div "Archive (can unarchive later if needed)" at bounding box center [743, 152] width 168 height 25
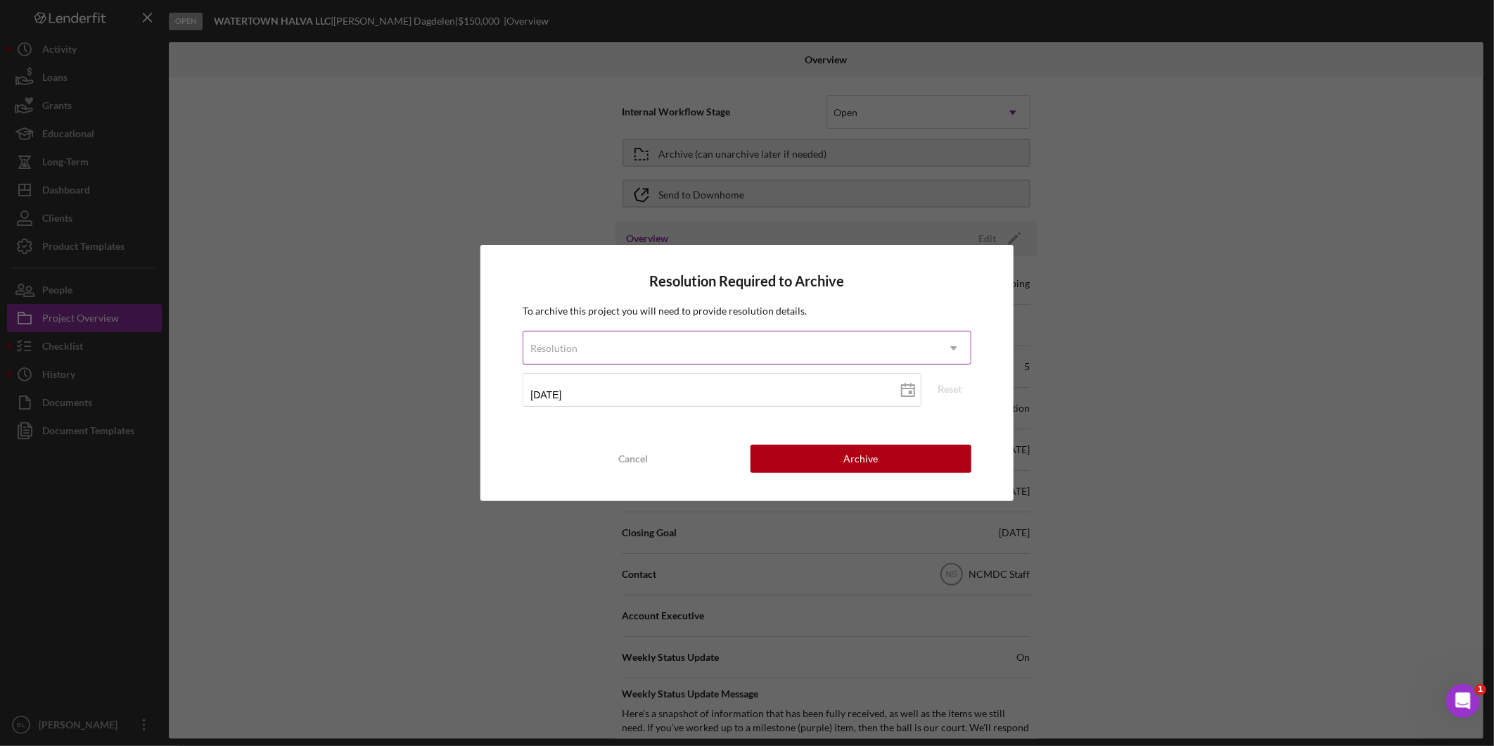
click at [771, 352] on div "Resolution" at bounding box center [729, 348] width 413 height 32
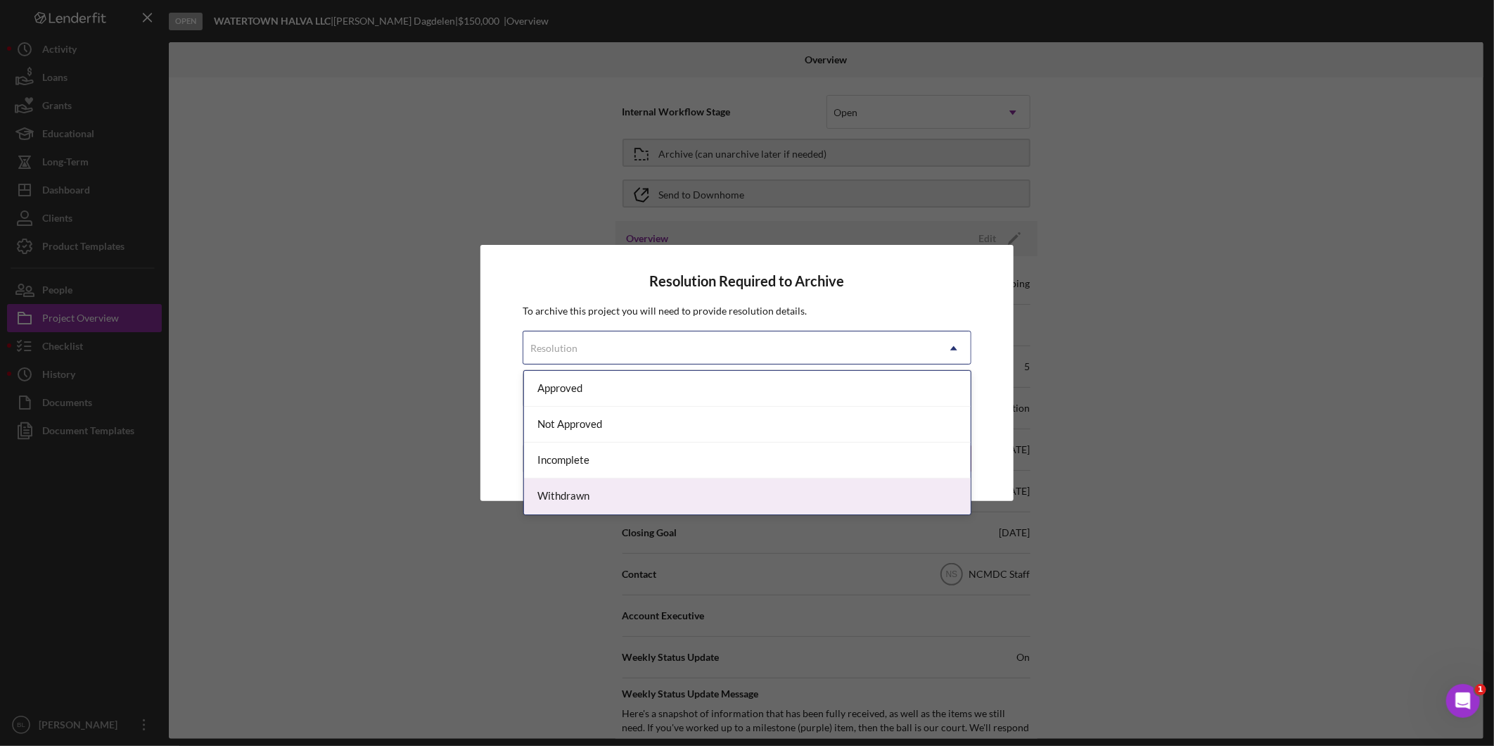
click at [687, 497] on div "Withdrawn" at bounding box center [747, 496] width 447 height 36
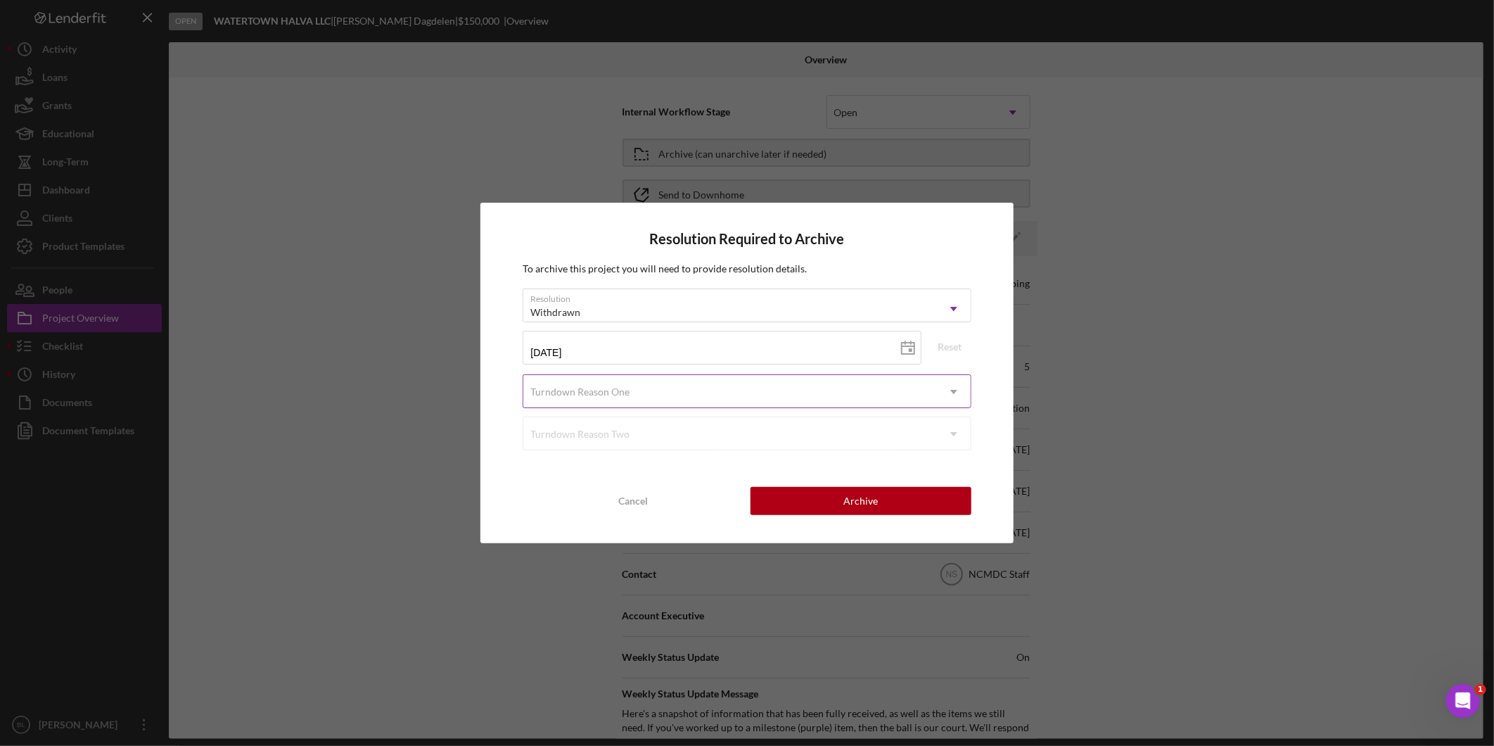
click at [709, 388] on div "Turndown Reason One" at bounding box center [729, 392] width 413 height 32
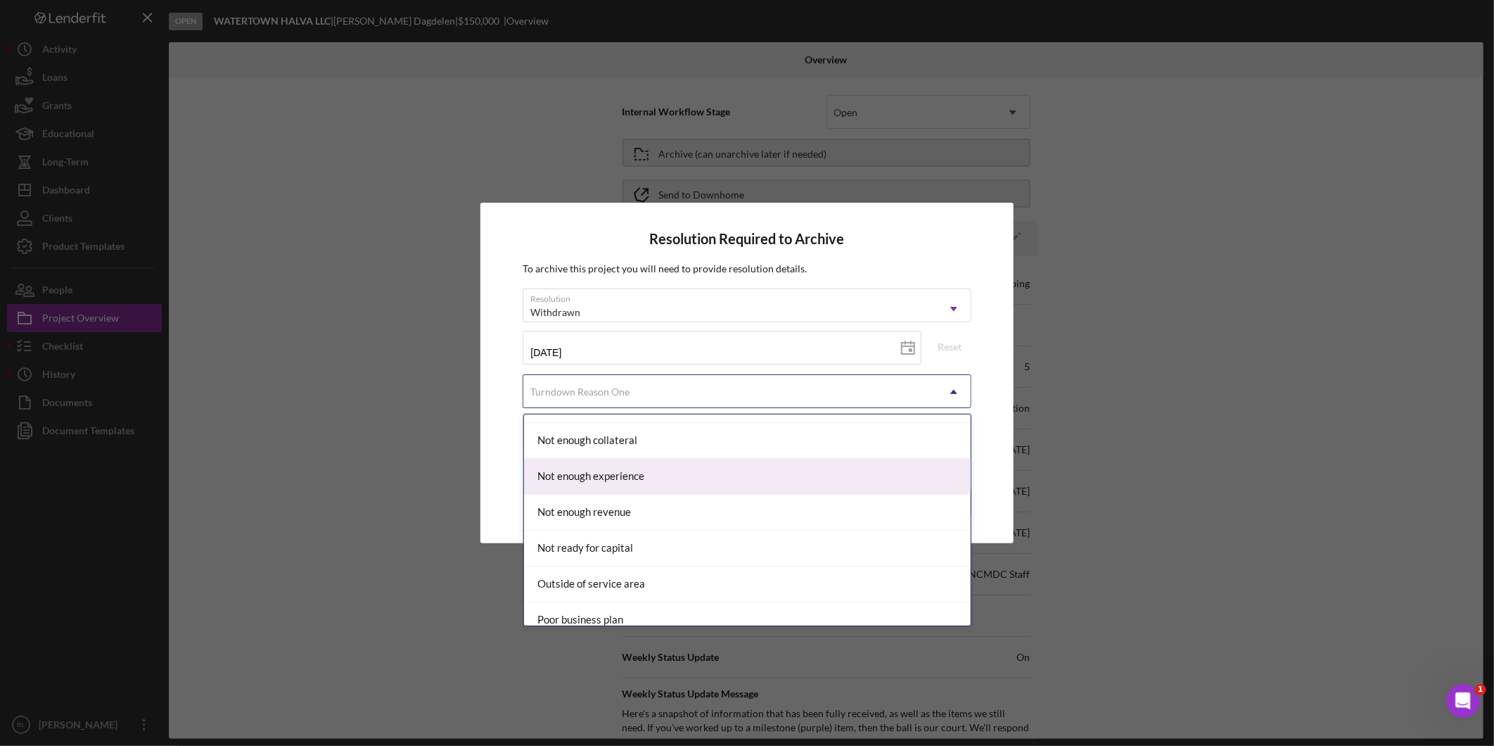
scroll to position [1094, 0]
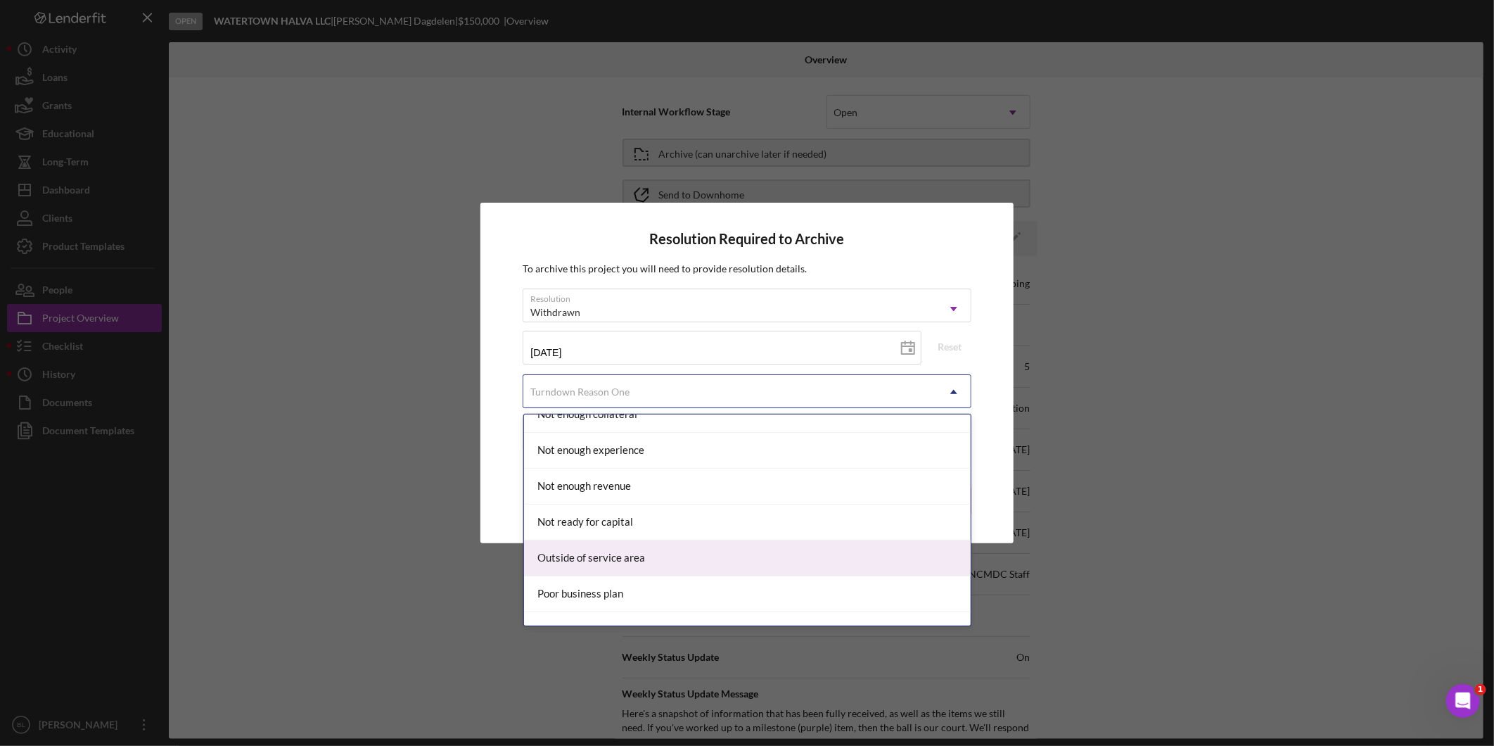
click at [715, 552] on div "Outside of service area" at bounding box center [747, 558] width 447 height 36
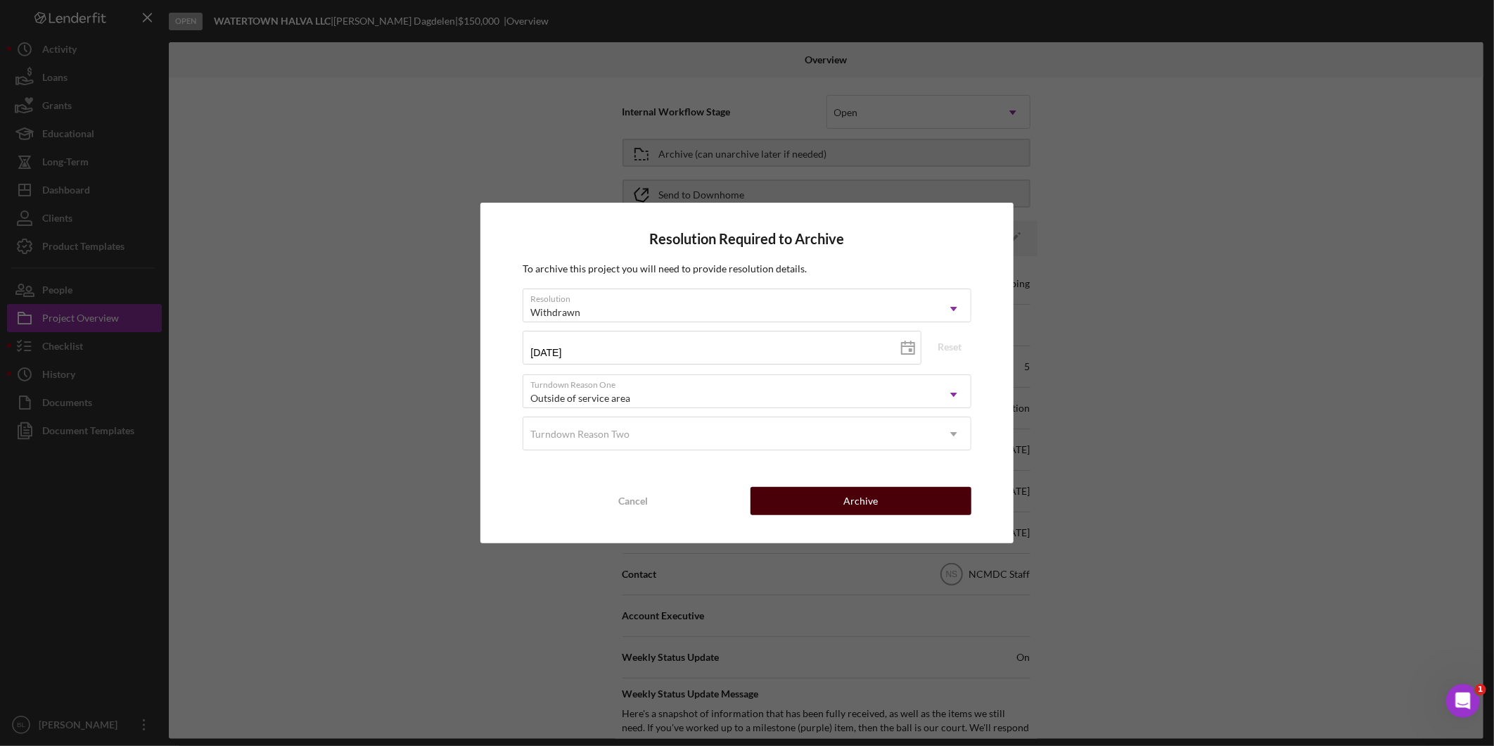
click at [863, 497] on div "Archive" at bounding box center [860, 501] width 34 height 28
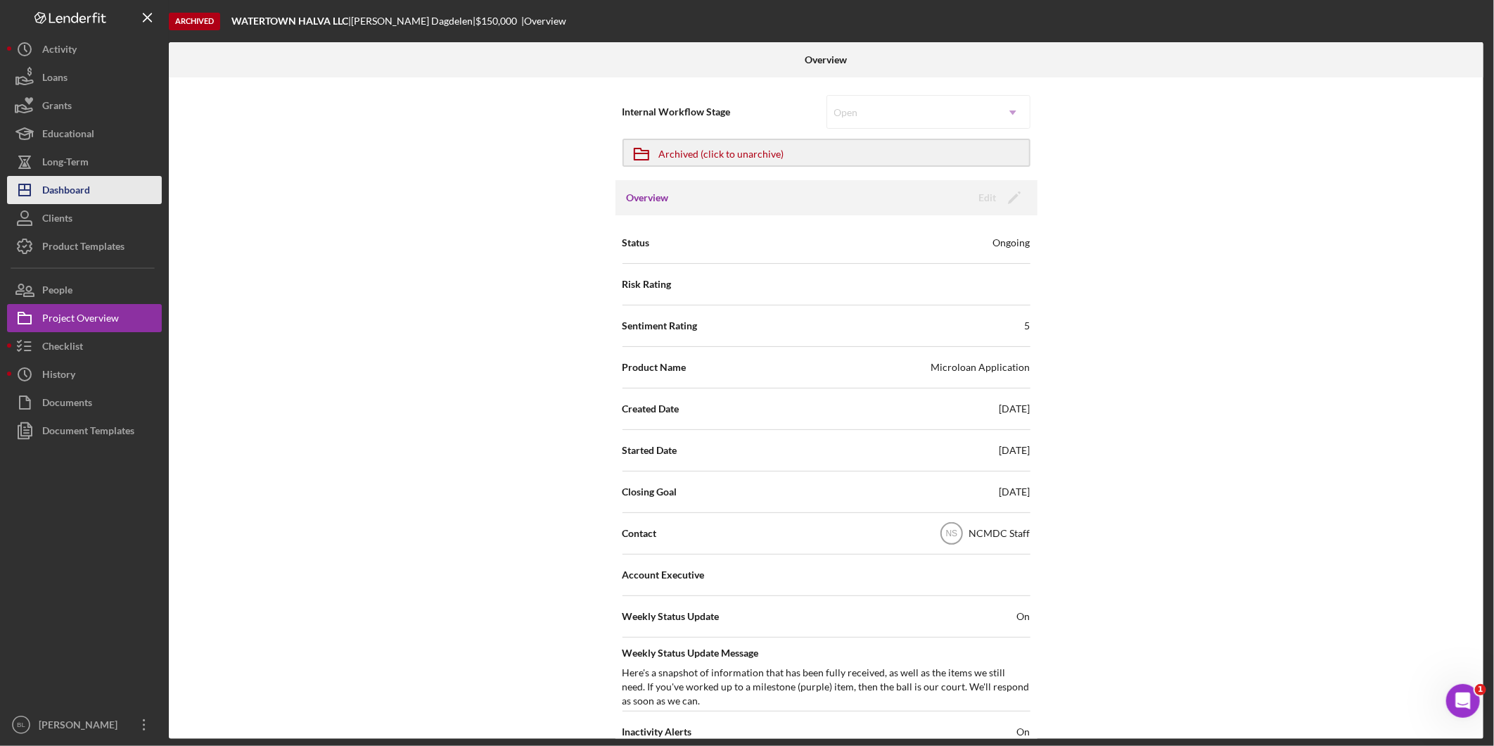
drag, startPoint x: 96, startPoint y: 193, endPoint x: 114, endPoint y: 197, distance: 18.8
click at [96, 193] on button "Icon/Dashboard Dashboard" at bounding box center [84, 190] width 155 height 28
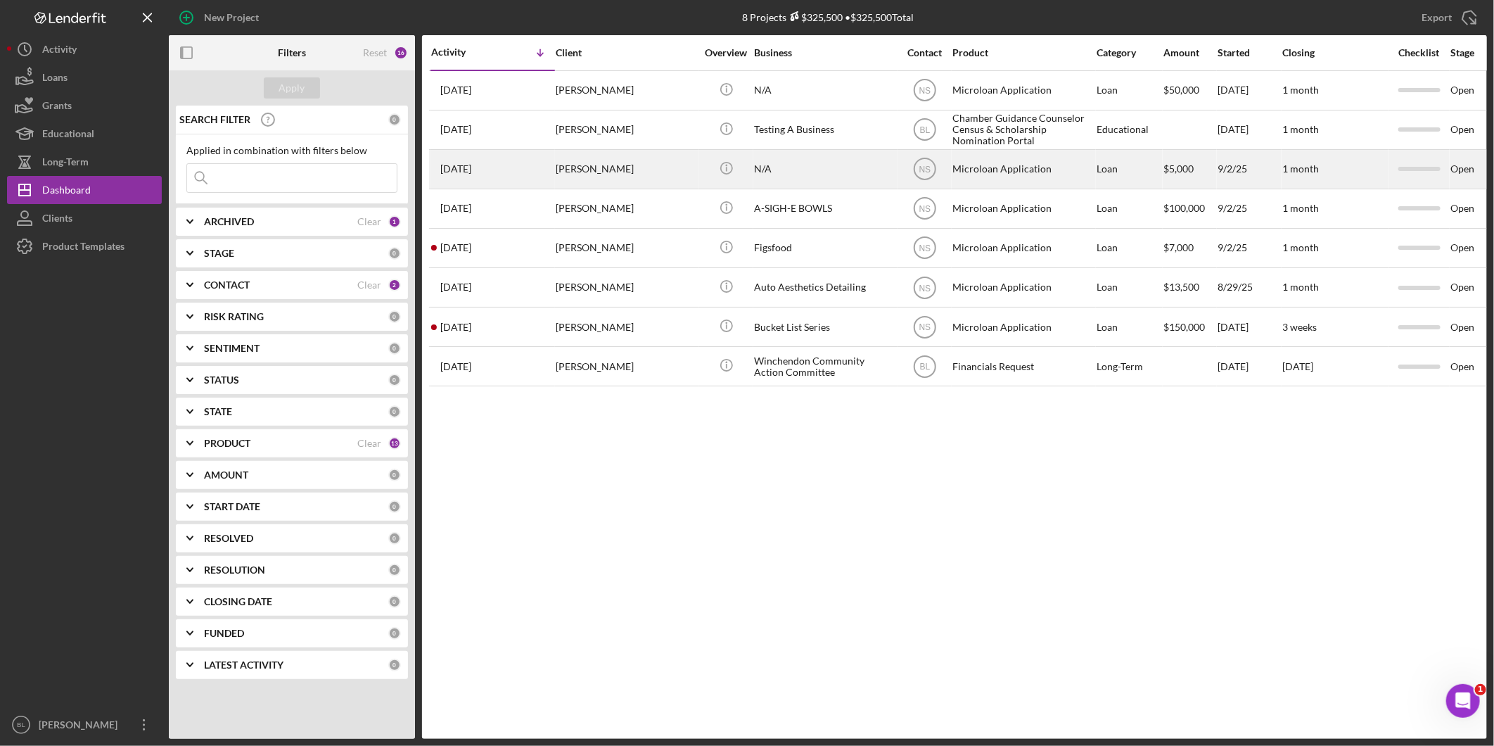
click at [855, 176] on div "N/A" at bounding box center [824, 169] width 141 height 37
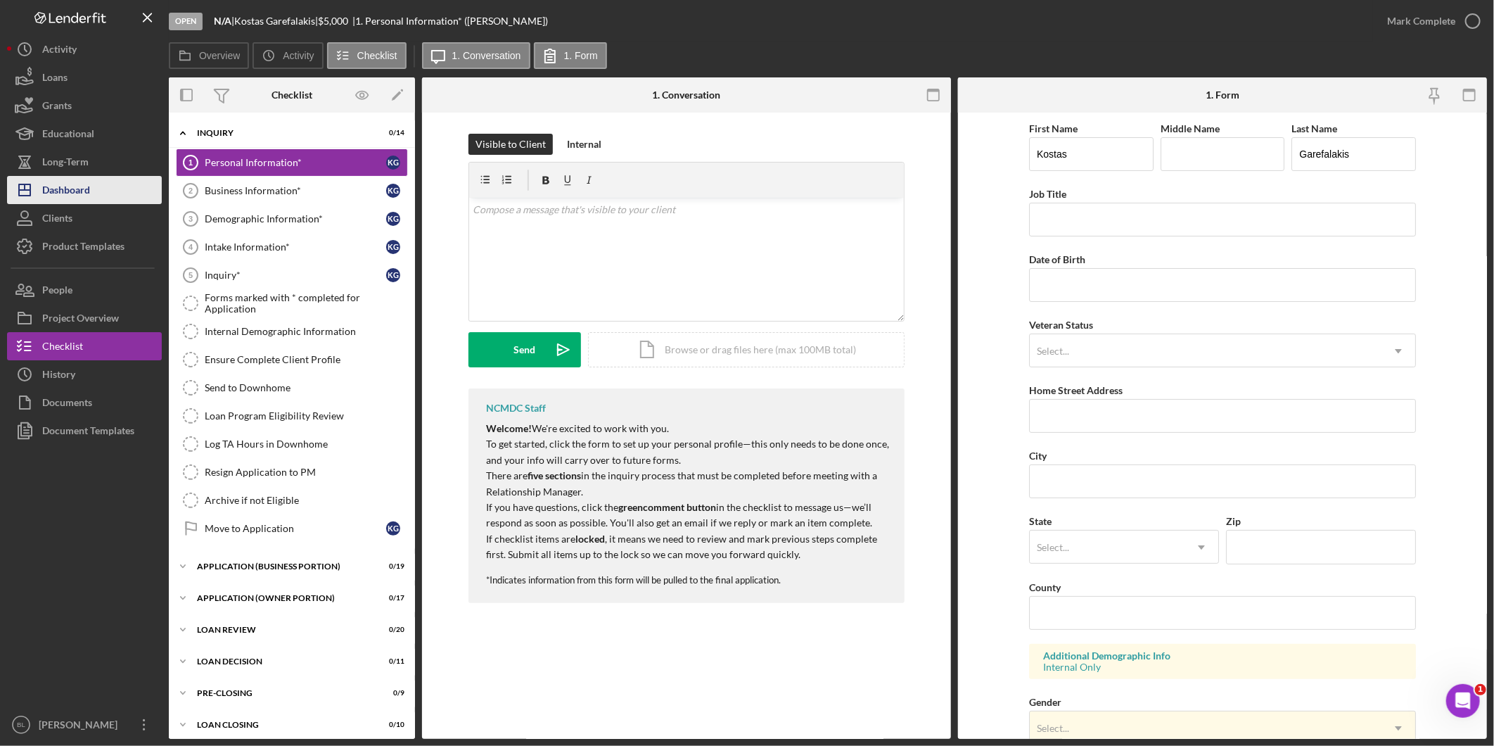
drag, startPoint x: 76, startPoint y: 179, endPoint x: 141, endPoint y: 189, distance: 65.4
click at [75, 179] on div "Dashboard" at bounding box center [66, 192] width 48 height 32
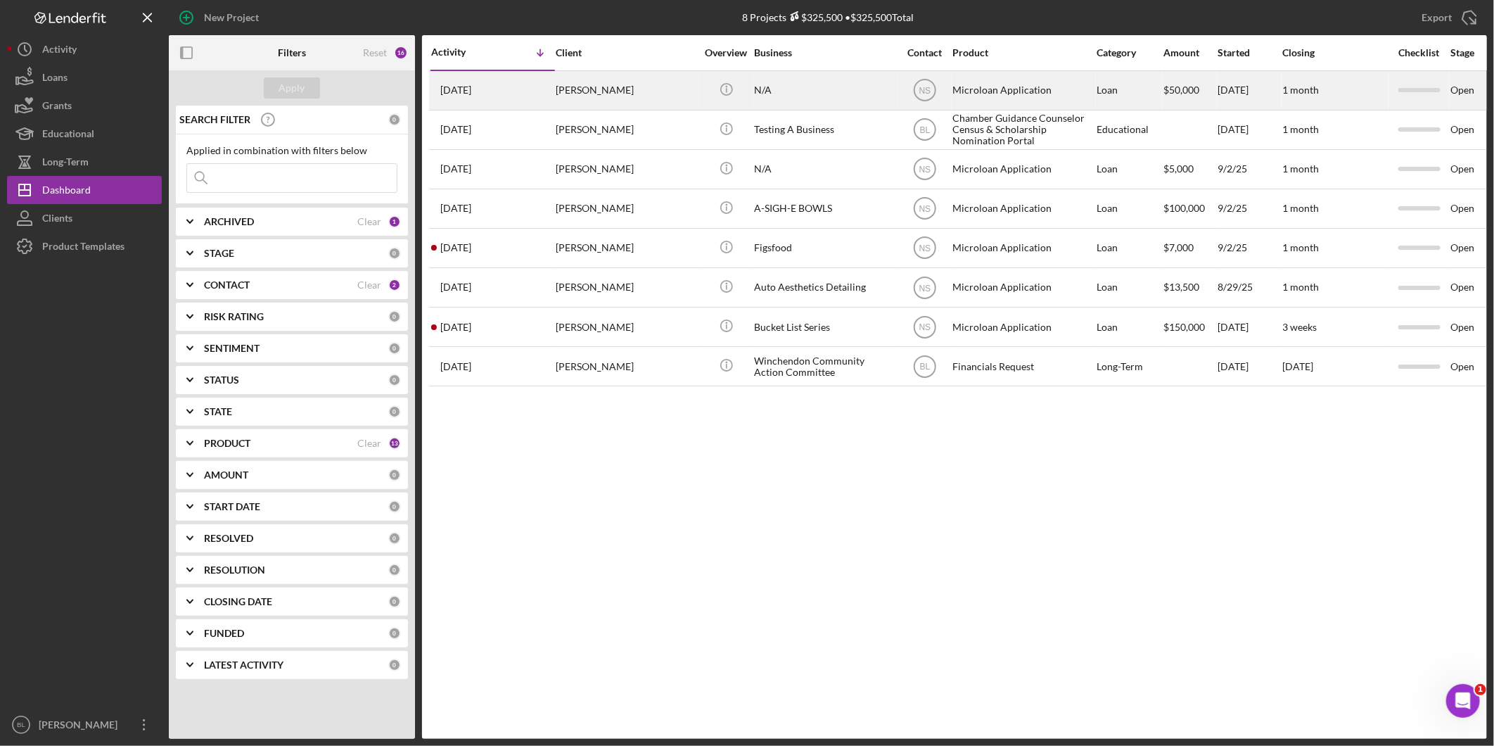
click at [689, 88] on div "[PERSON_NAME]" at bounding box center [626, 90] width 141 height 37
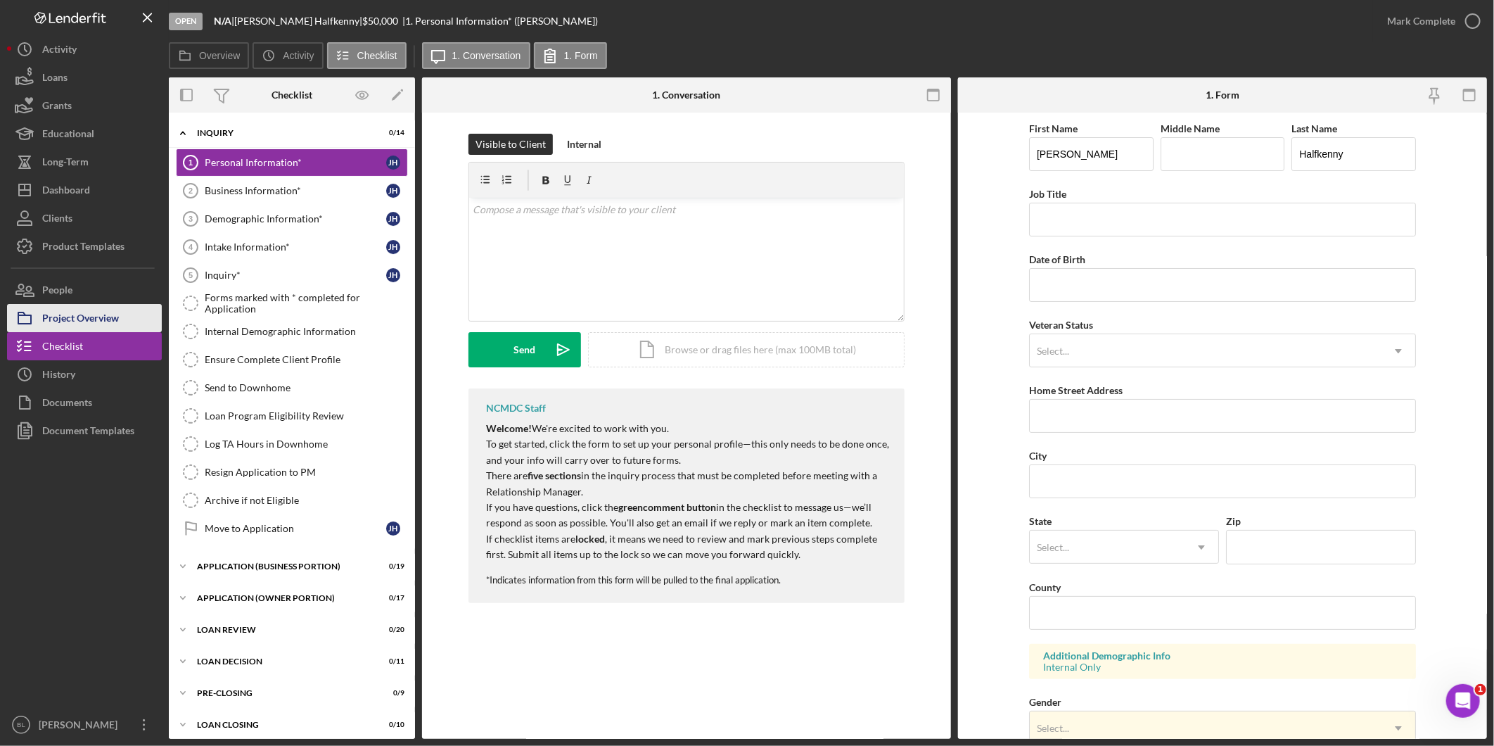
drag, startPoint x: 86, startPoint y: 325, endPoint x: 125, endPoint y: 319, distance: 39.1
click at [85, 325] on div "Project Overview" at bounding box center [80, 320] width 77 height 32
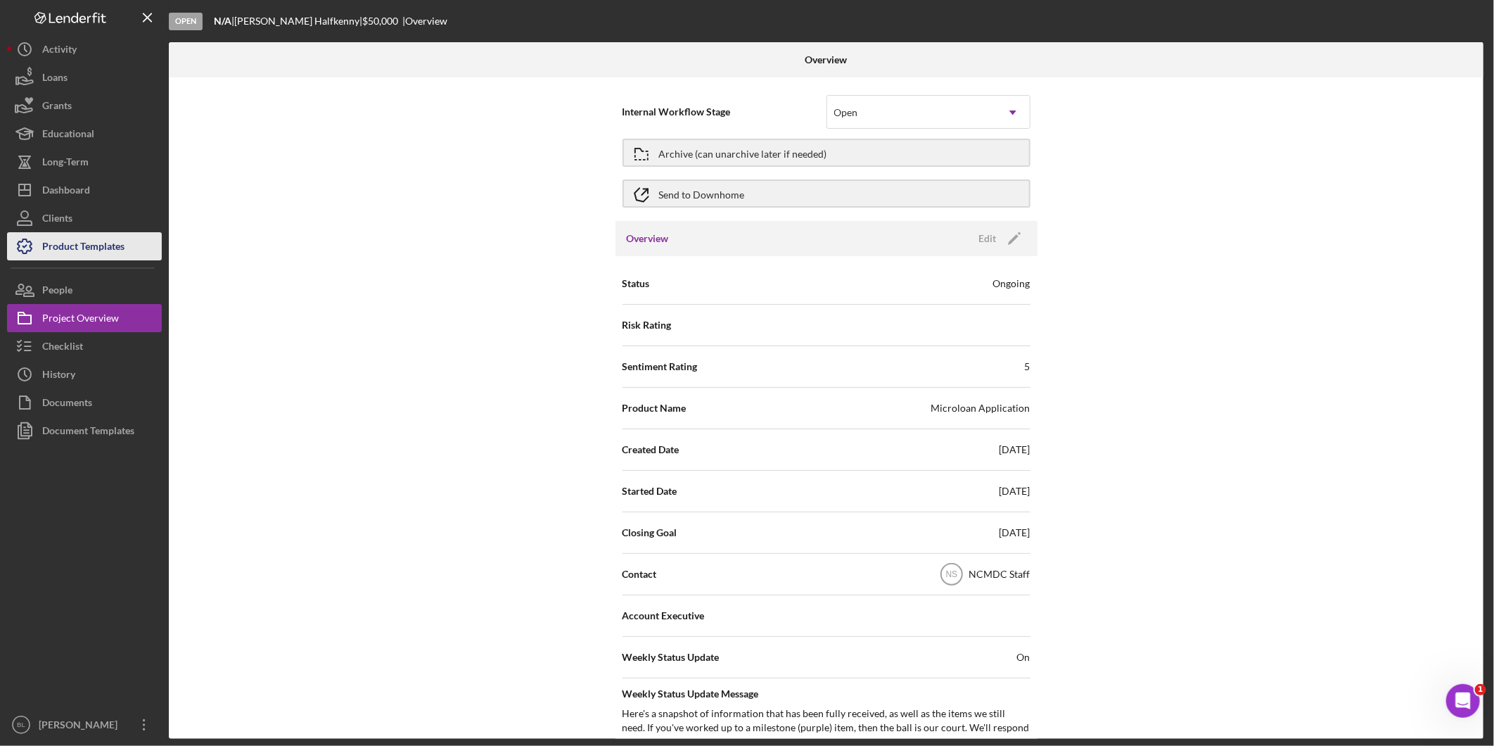
click at [96, 248] on div "Product Templates" at bounding box center [83, 248] width 82 height 32
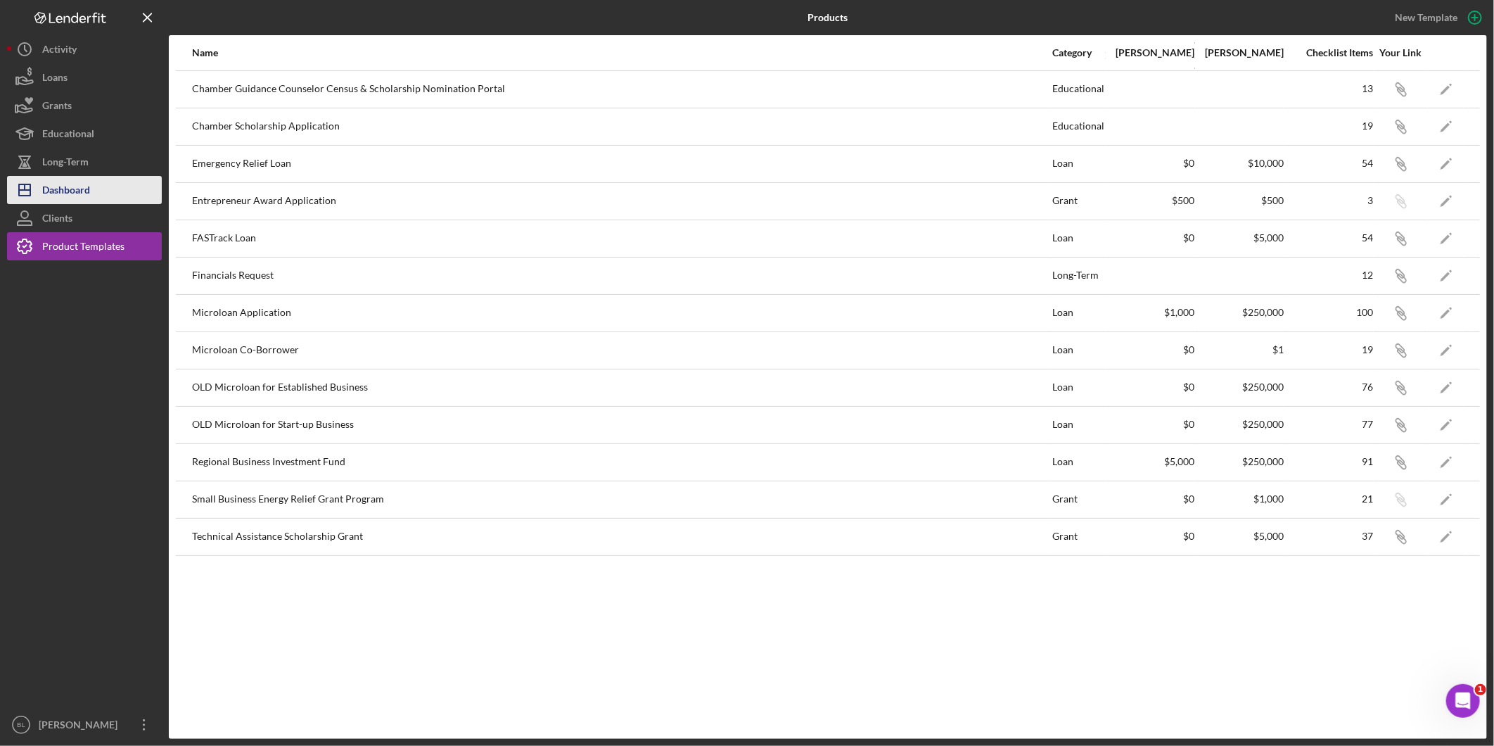
click at [77, 193] on div "Dashboard" at bounding box center [66, 192] width 48 height 32
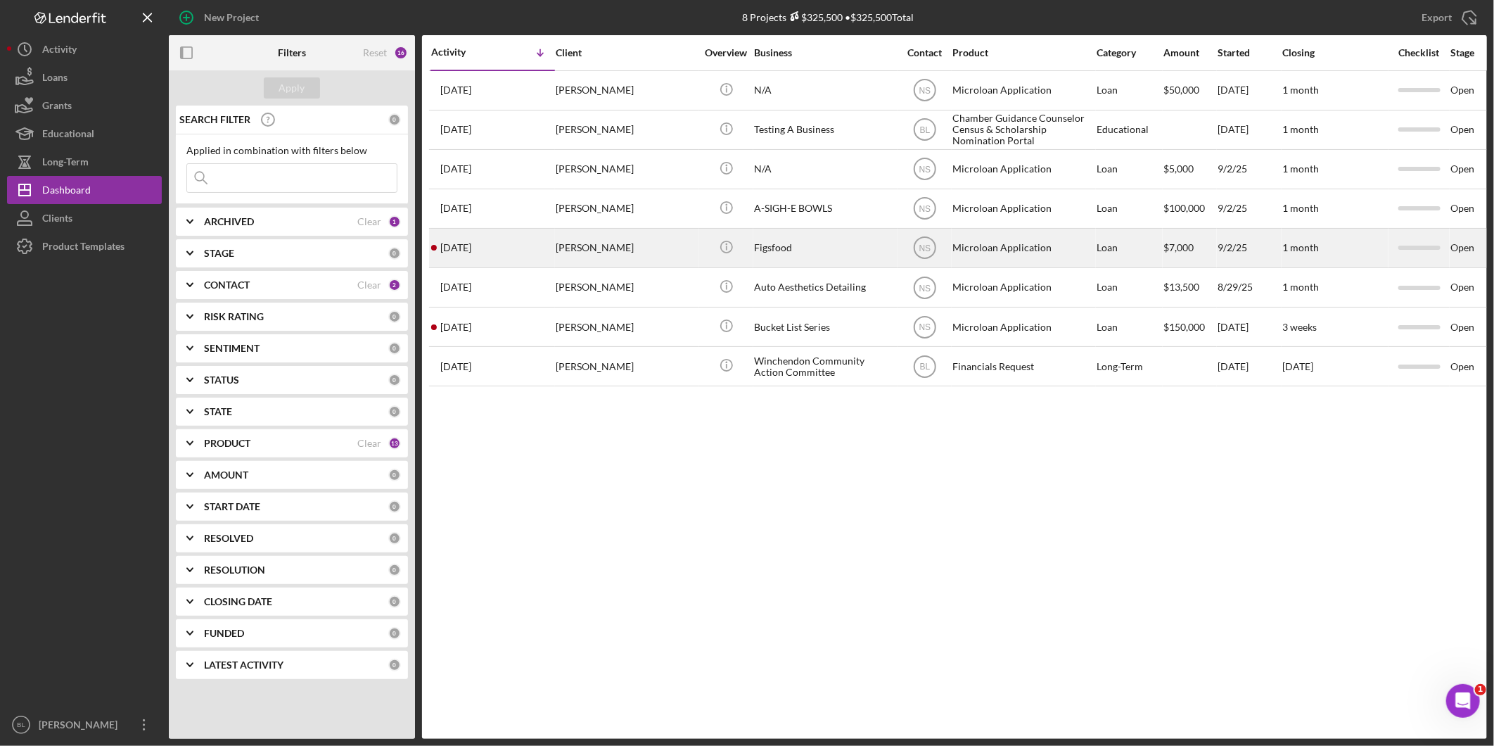
click at [606, 247] on div "[PERSON_NAME]" at bounding box center [626, 247] width 141 height 37
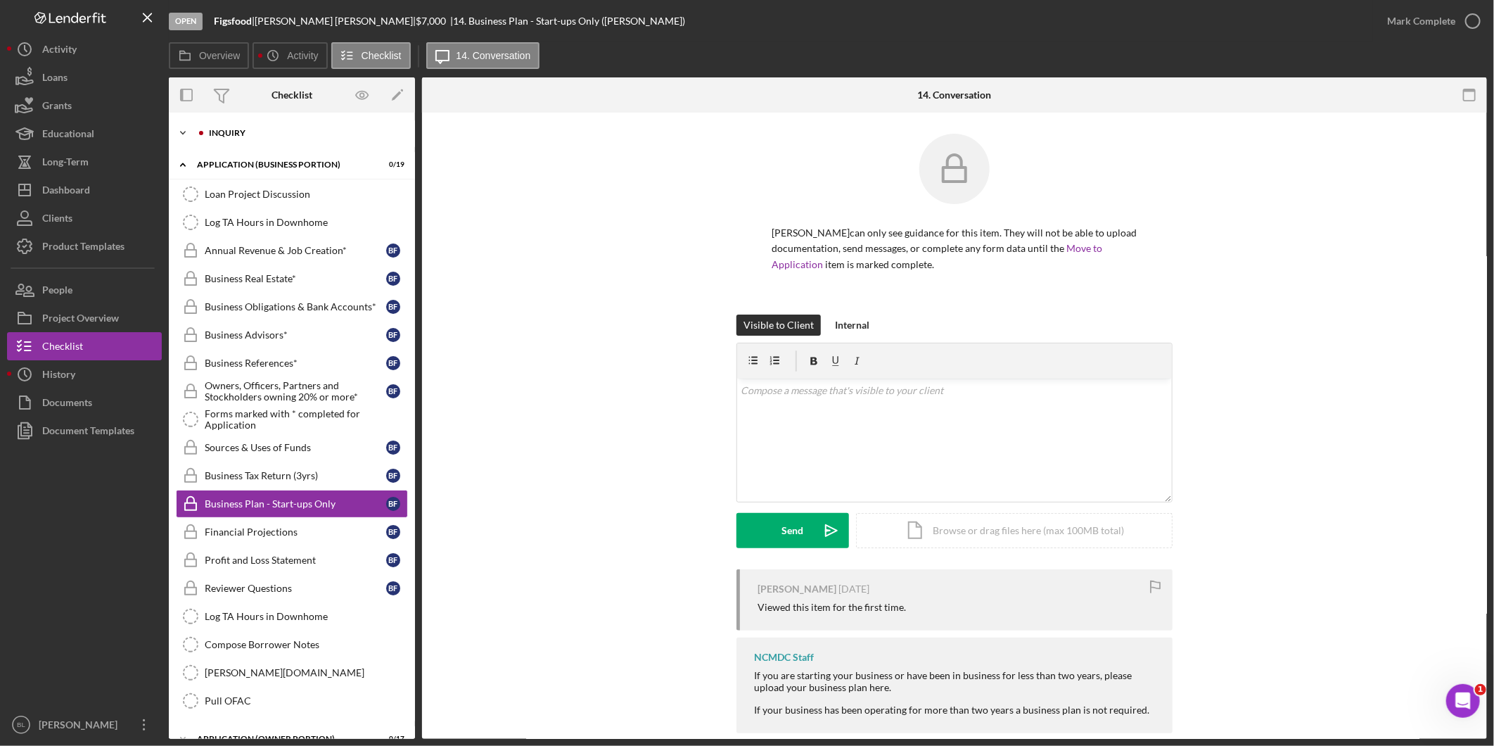
click at [202, 131] on div at bounding box center [201, 133] width 8 height 8
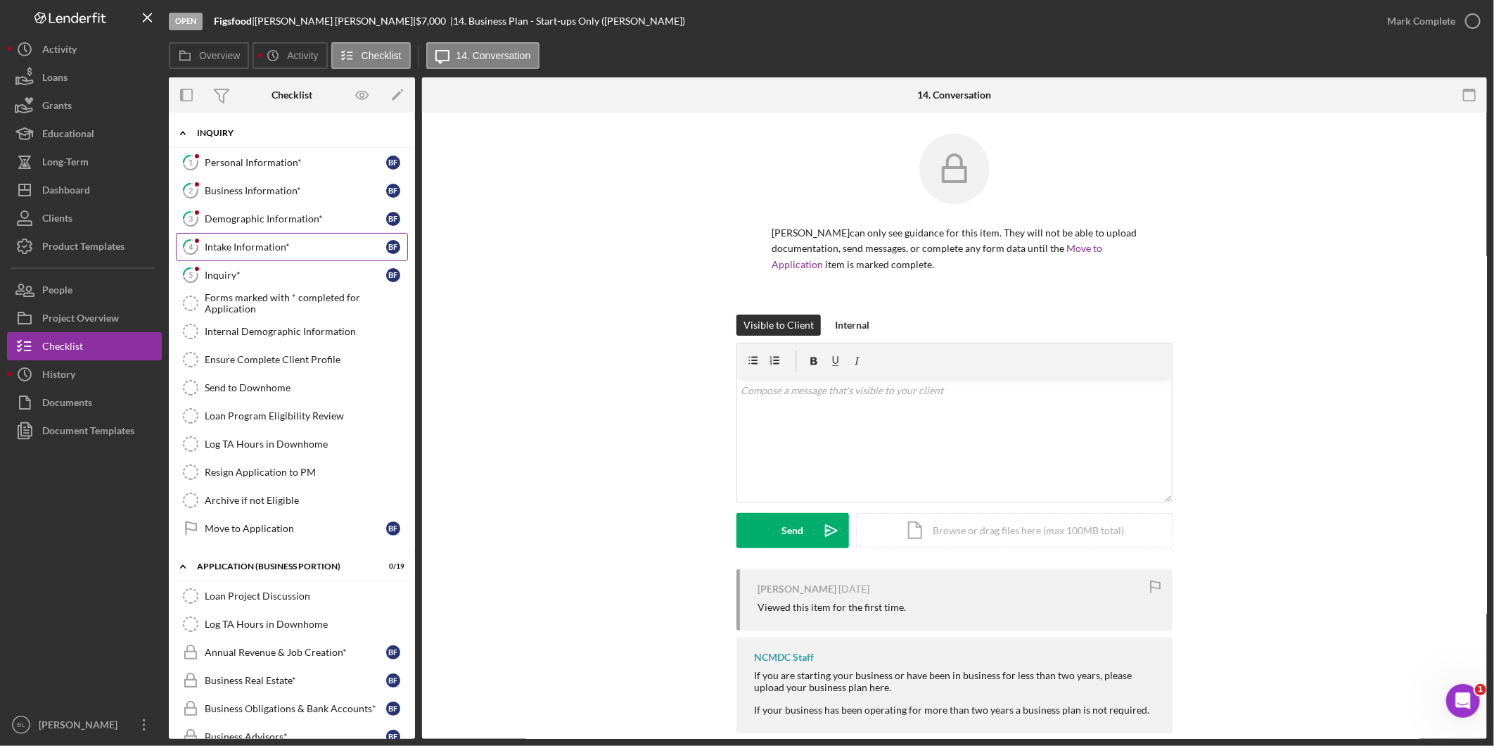
click at [262, 246] on div "Intake Information*" at bounding box center [295, 246] width 181 height 11
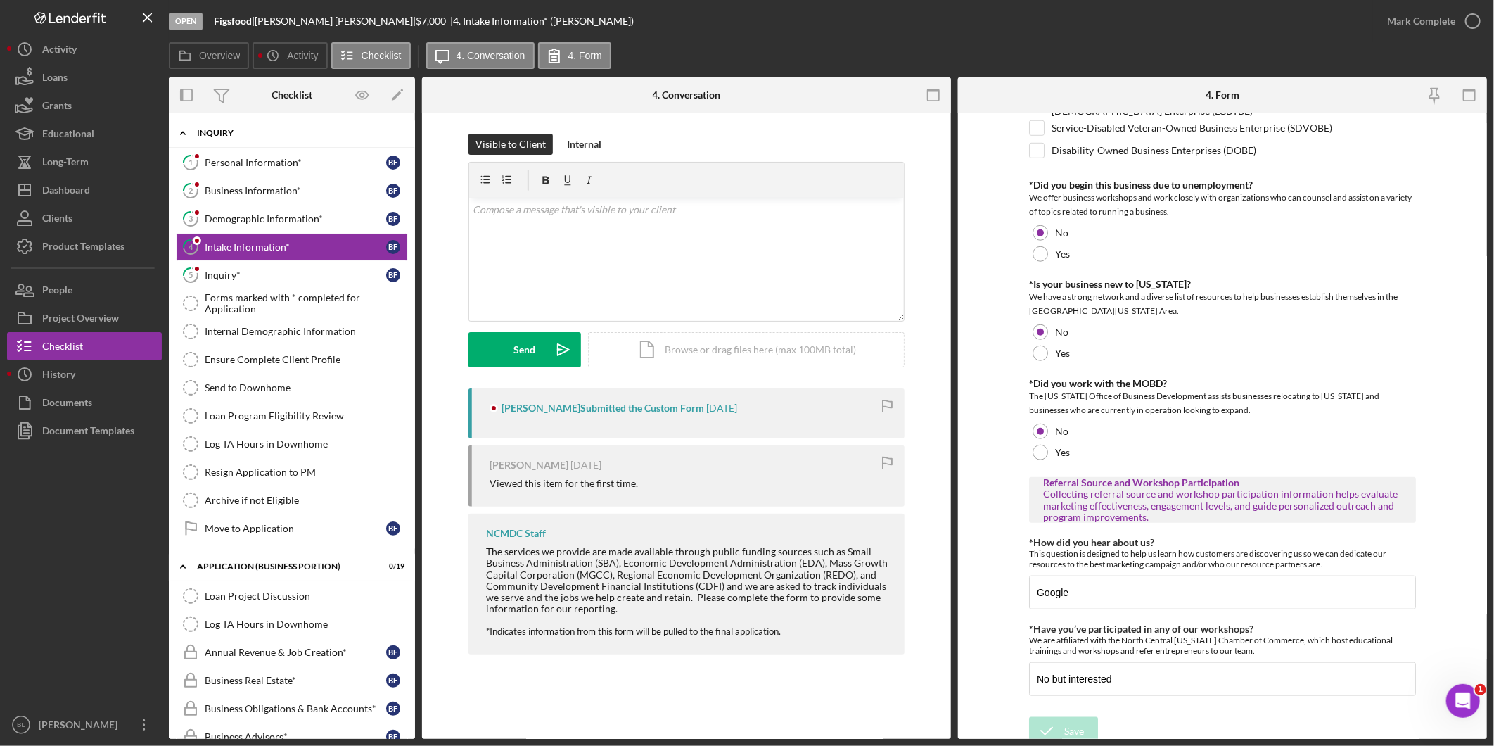
scroll to position [715, 0]
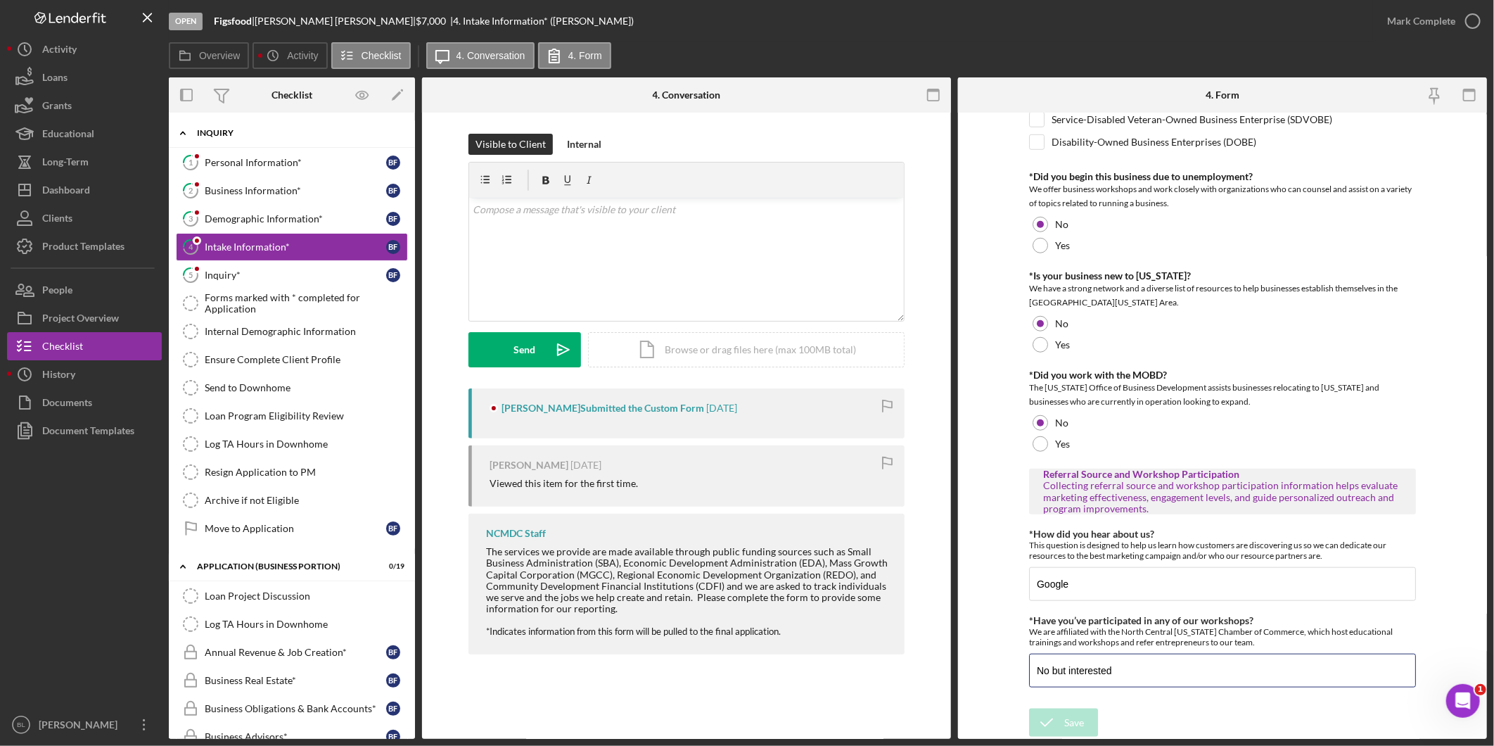
drag, startPoint x: 1152, startPoint y: 666, endPoint x: 969, endPoint y: 664, distance: 182.9
click at [971, 664] on form "Different Address? Does the business have a different address other than what h…" at bounding box center [1222, 426] width 529 height 626
click at [1000, 504] on form "Different Address? Does the business have a different address other than what h…" at bounding box center [1222, 426] width 529 height 626
click at [271, 167] on div "Personal Information*" at bounding box center [295, 162] width 181 height 11
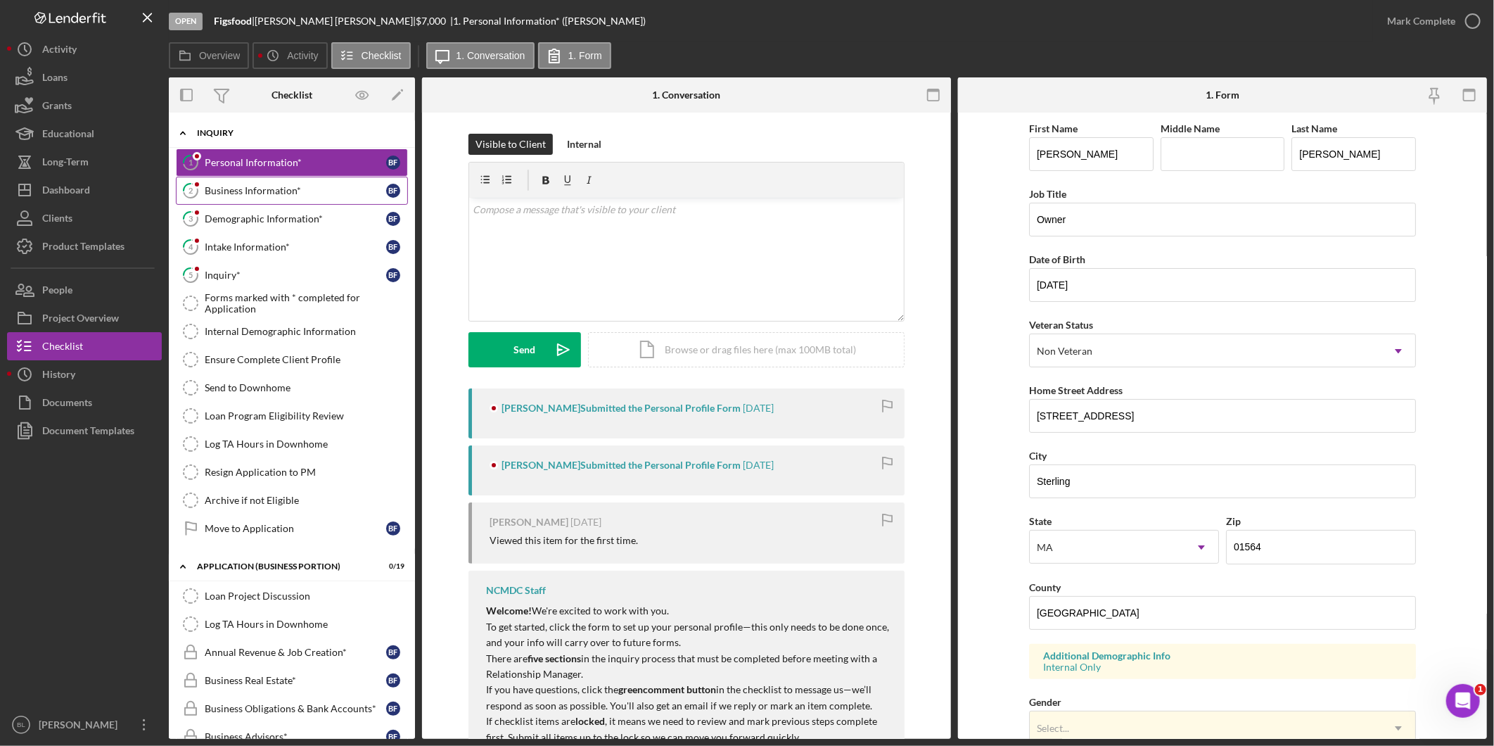
click at [277, 180] on link "2 Business Information* B F" at bounding box center [292, 191] width 232 height 28
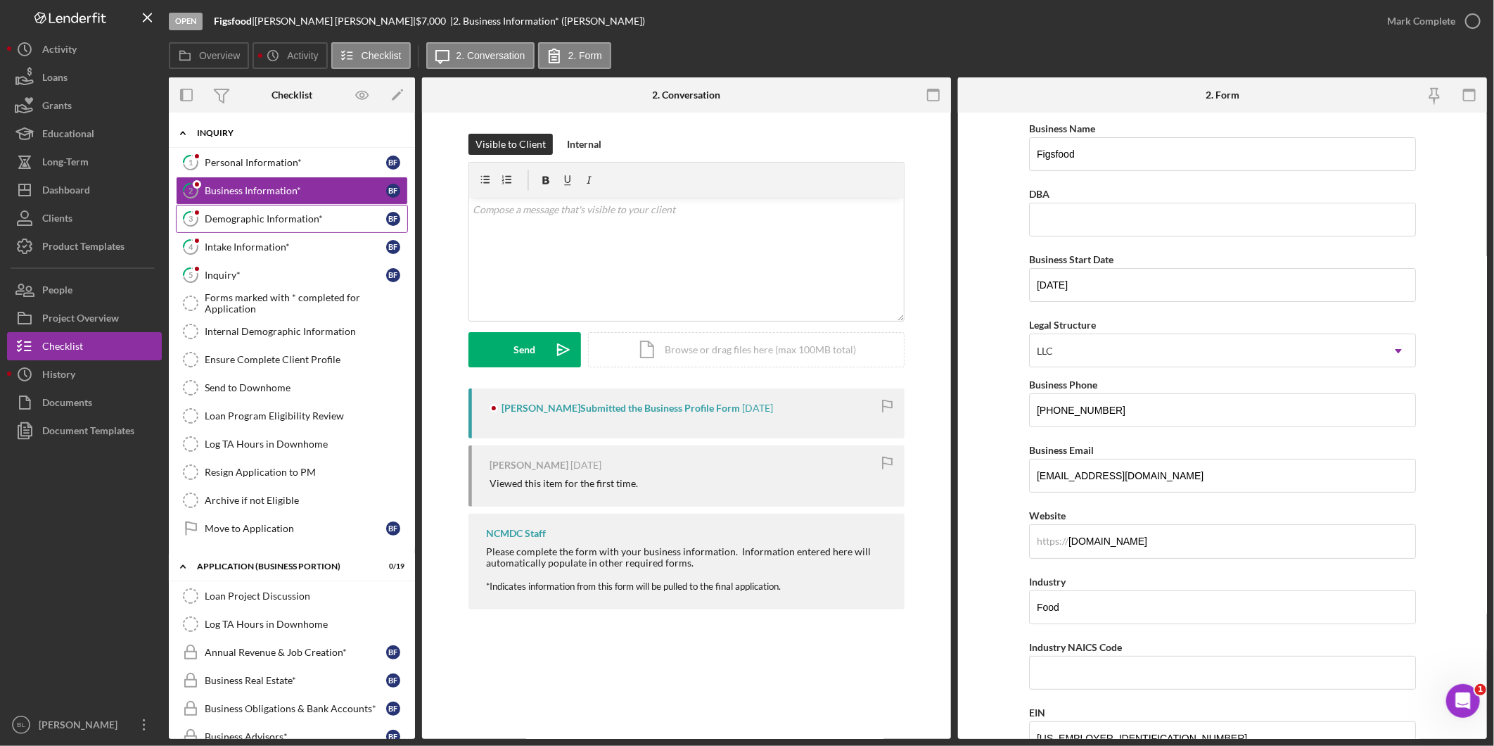
click at [251, 226] on link "3 Demographic Information* B F" at bounding box center [292, 219] width 232 height 28
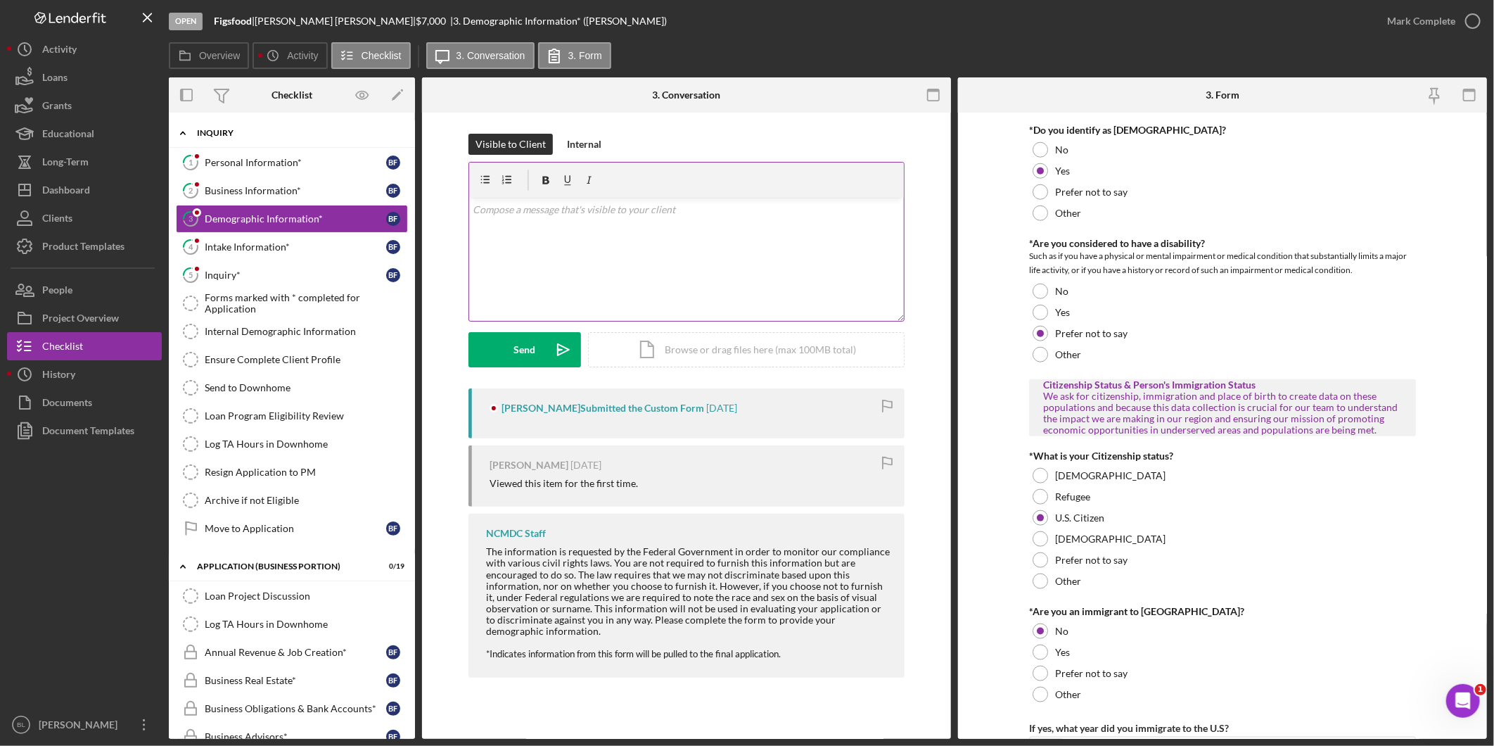
scroll to position [938, 0]
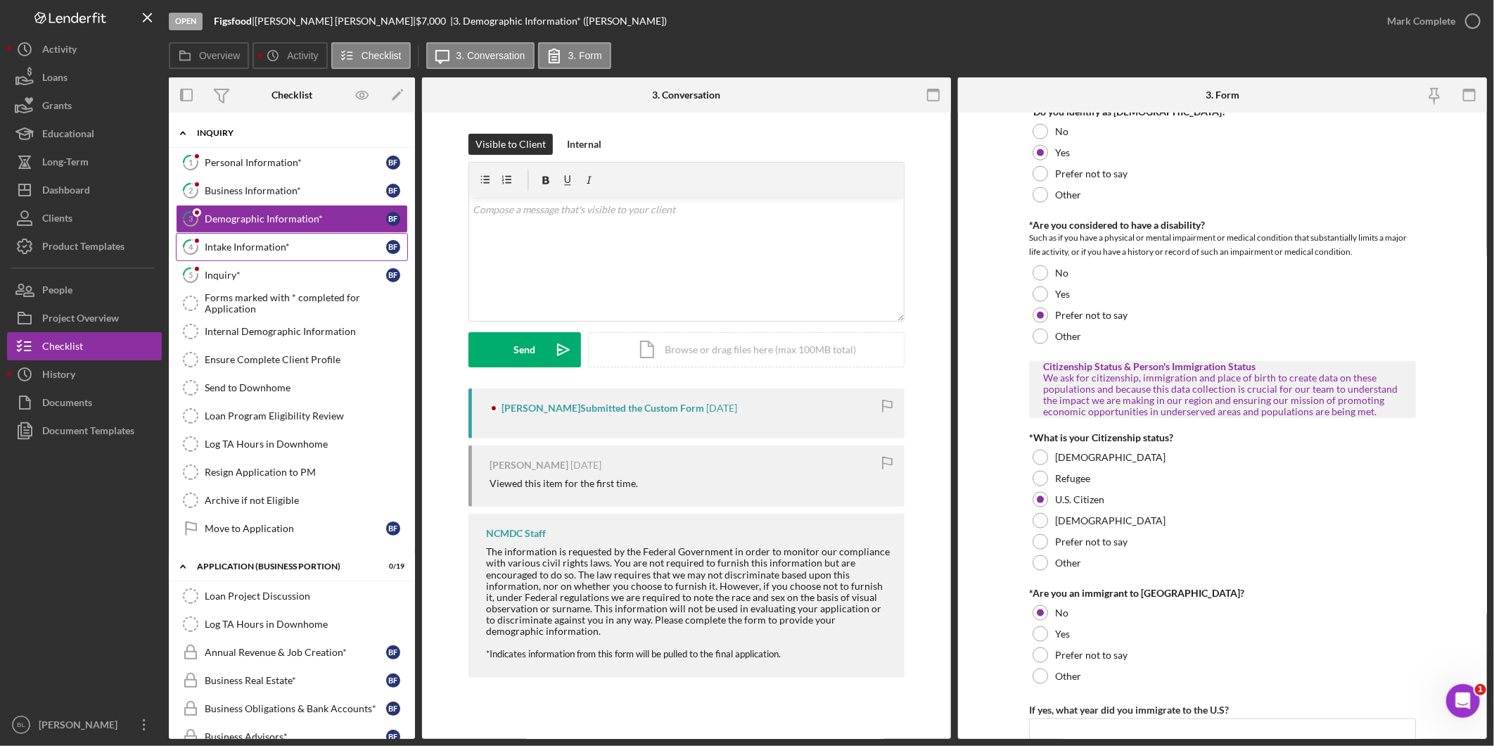
click at [272, 239] on link "4 Intake Information* B F" at bounding box center [292, 247] width 232 height 28
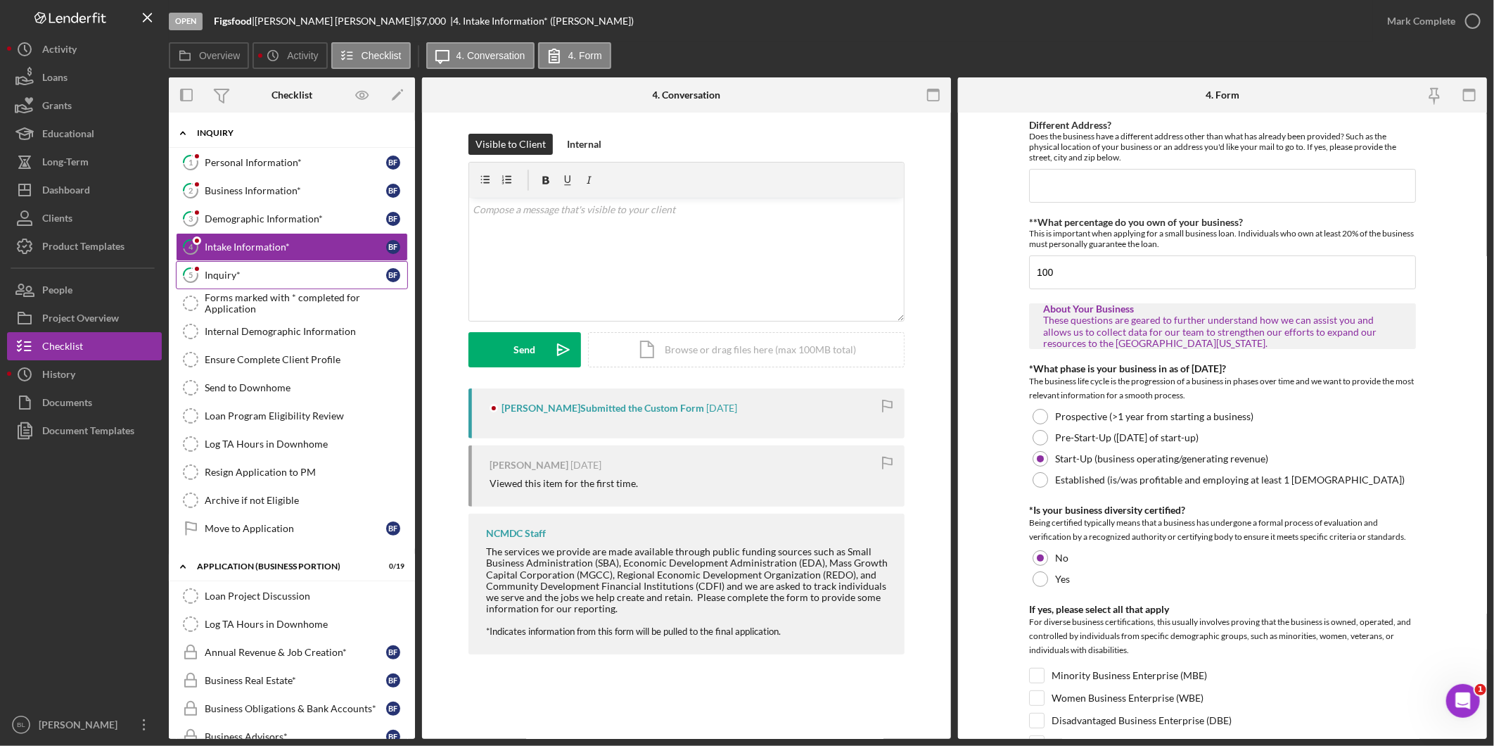
click at [272, 270] on div "Inquiry*" at bounding box center [295, 274] width 181 height 11
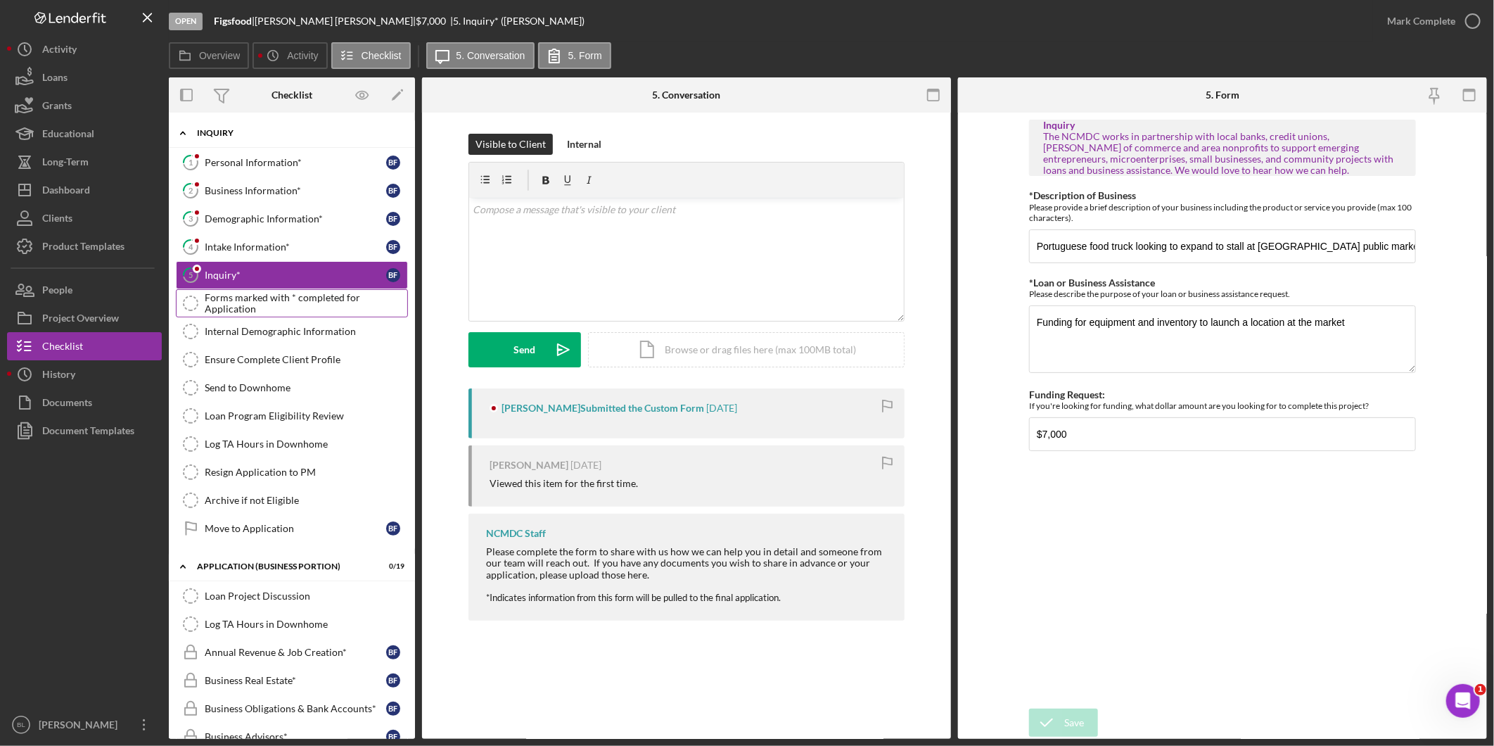
click at [275, 306] on div "Forms marked with * completed for Application" at bounding box center [306, 303] width 203 height 23
